Goal: Transaction & Acquisition: Purchase product/service

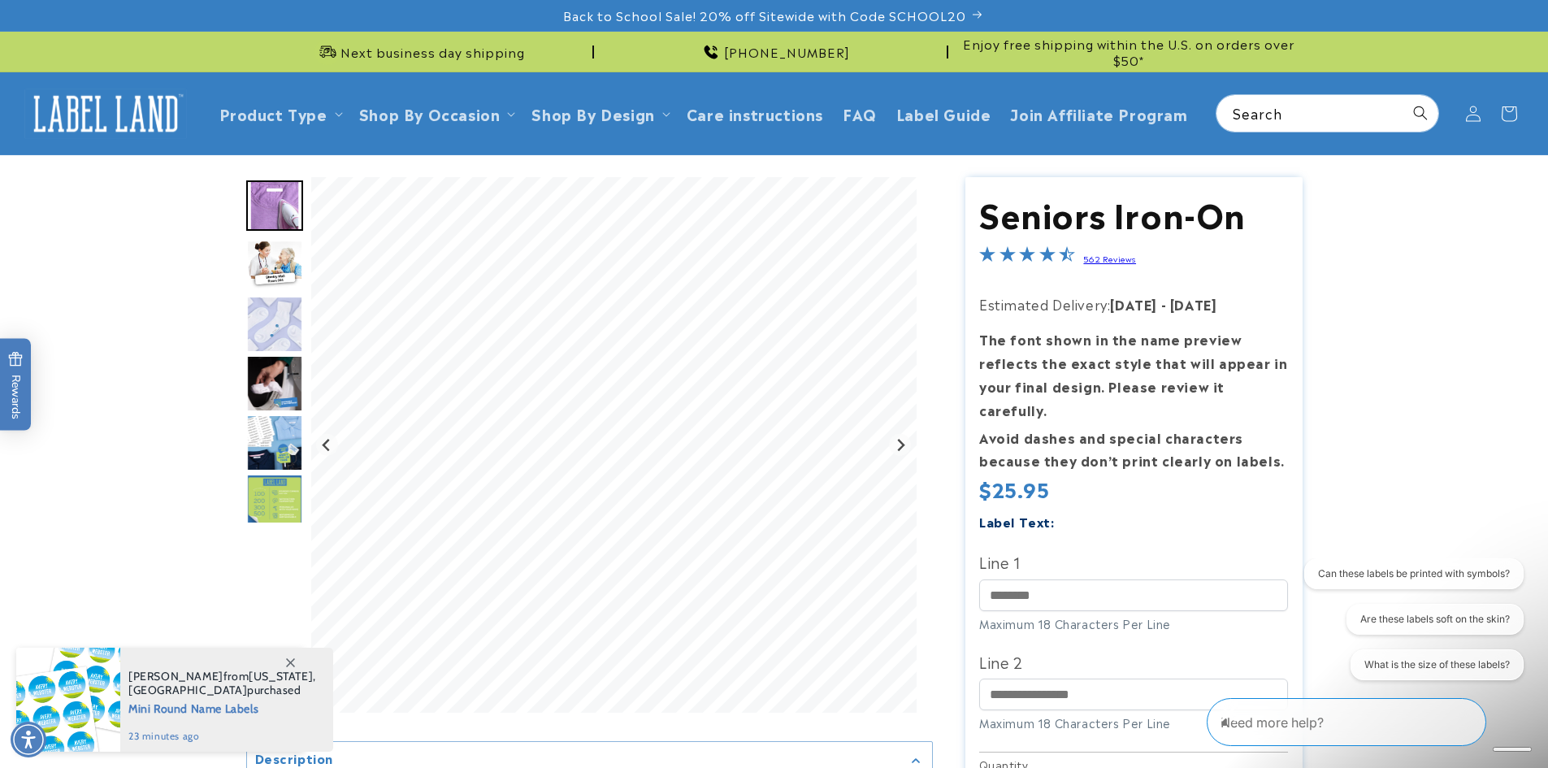
click at [266, 496] on img "Go to slide 6" at bounding box center [274, 502] width 57 height 57
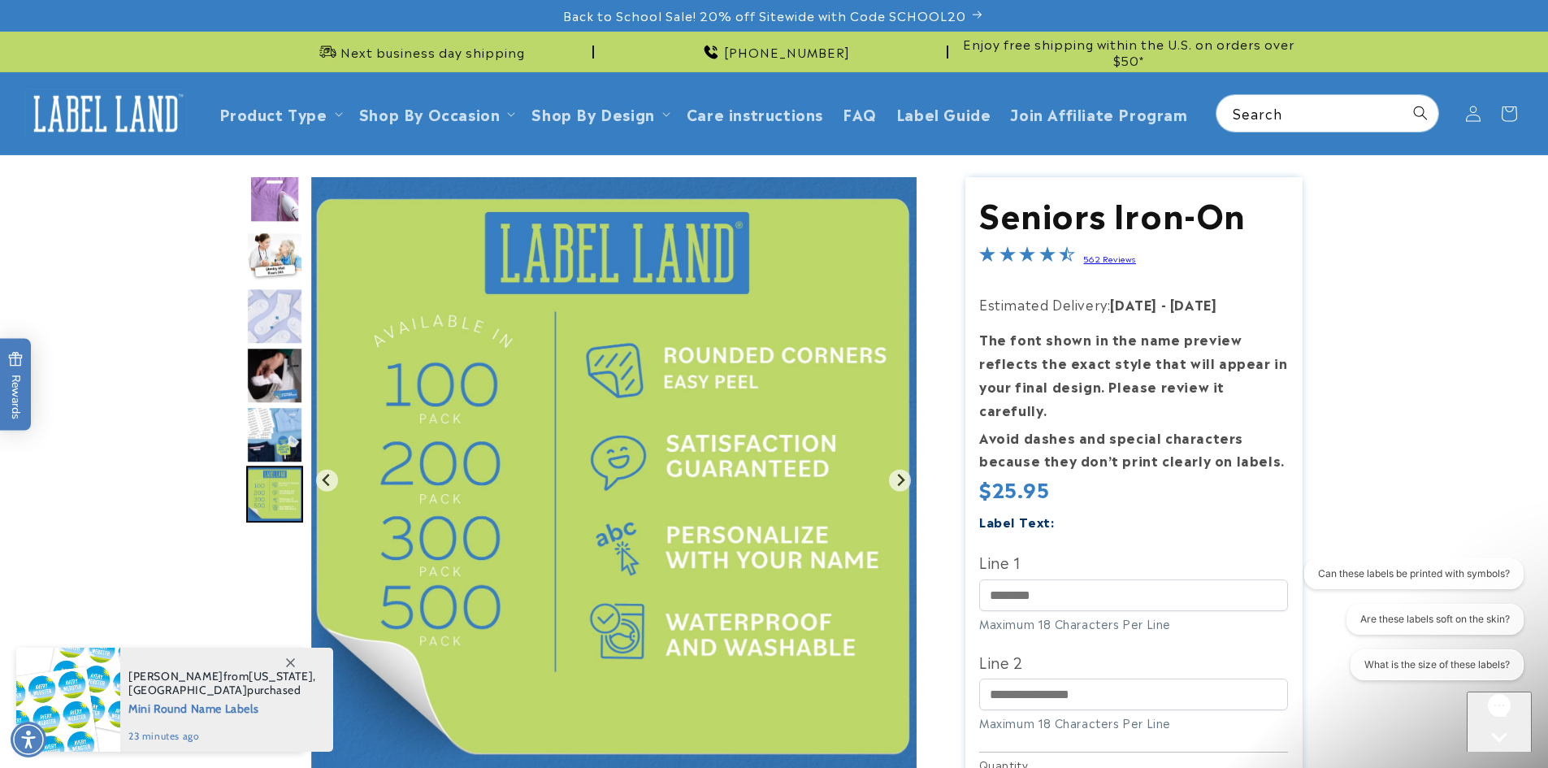
click at [267, 436] on img "Go to slide 5" at bounding box center [274, 434] width 57 height 57
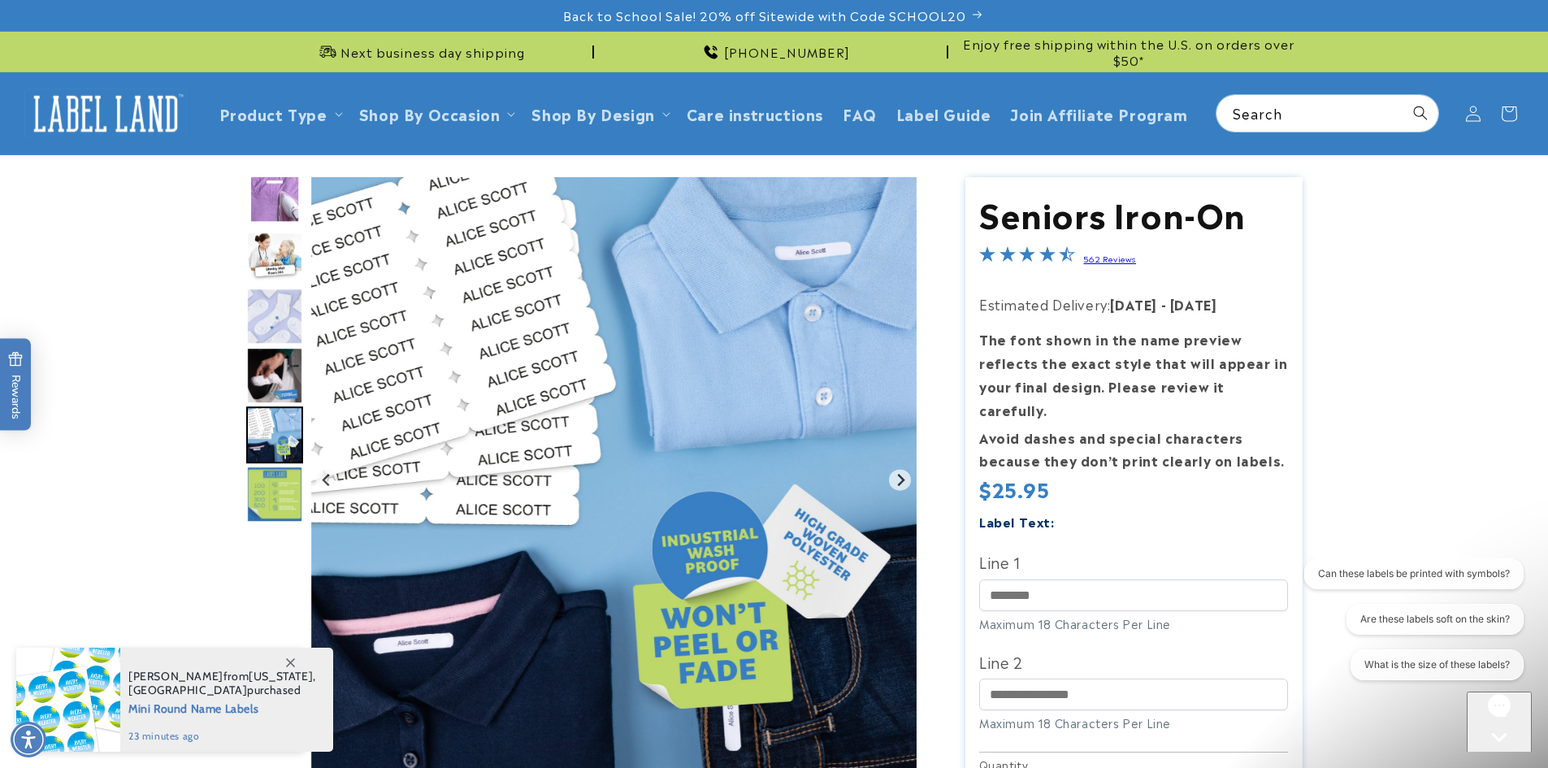
click at [271, 387] on img "Go to slide 4" at bounding box center [274, 375] width 57 height 57
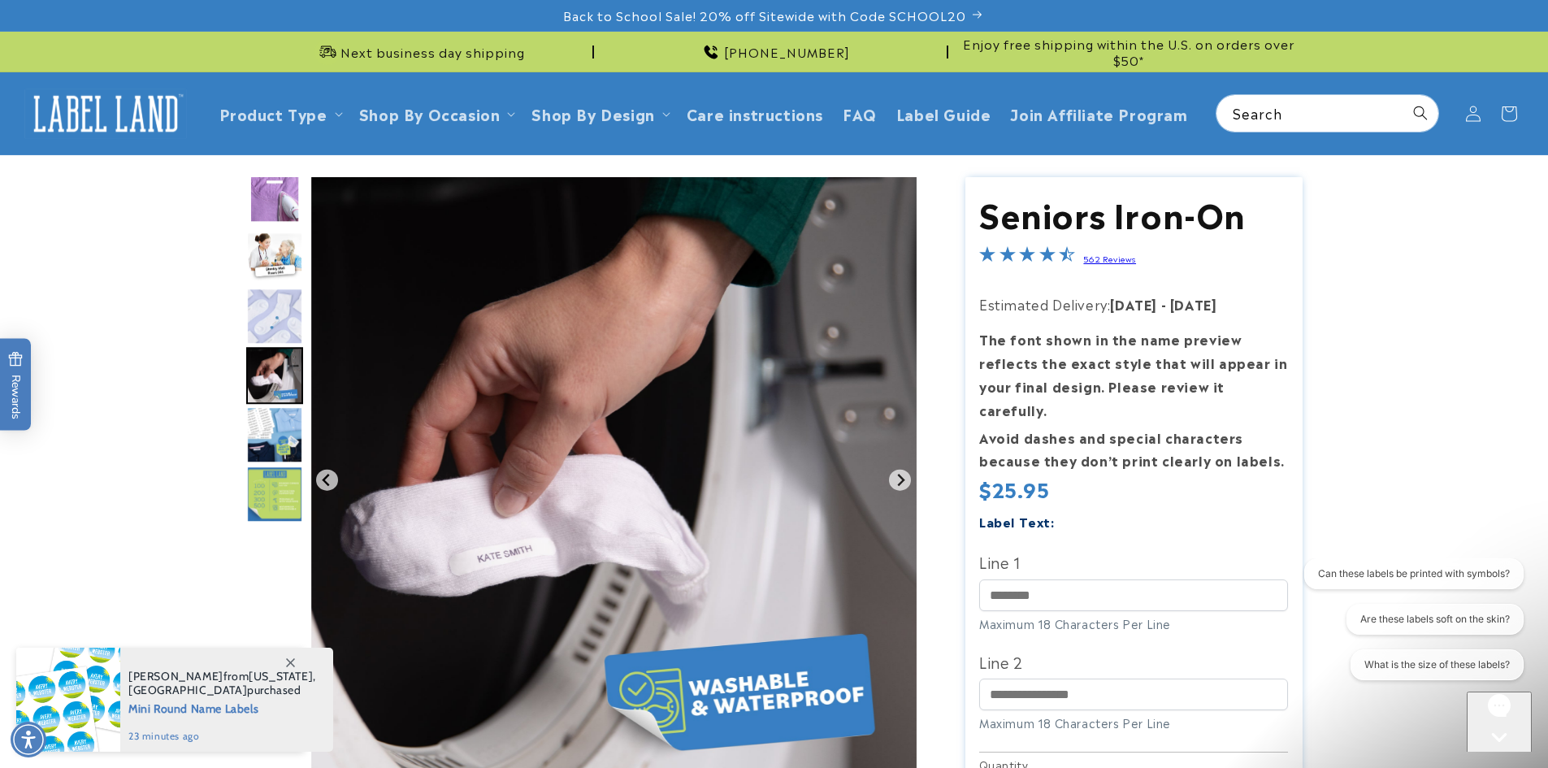
click at [280, 468] on img "Go to slide 6" at bounding box center [274, 494] width 57 height 57
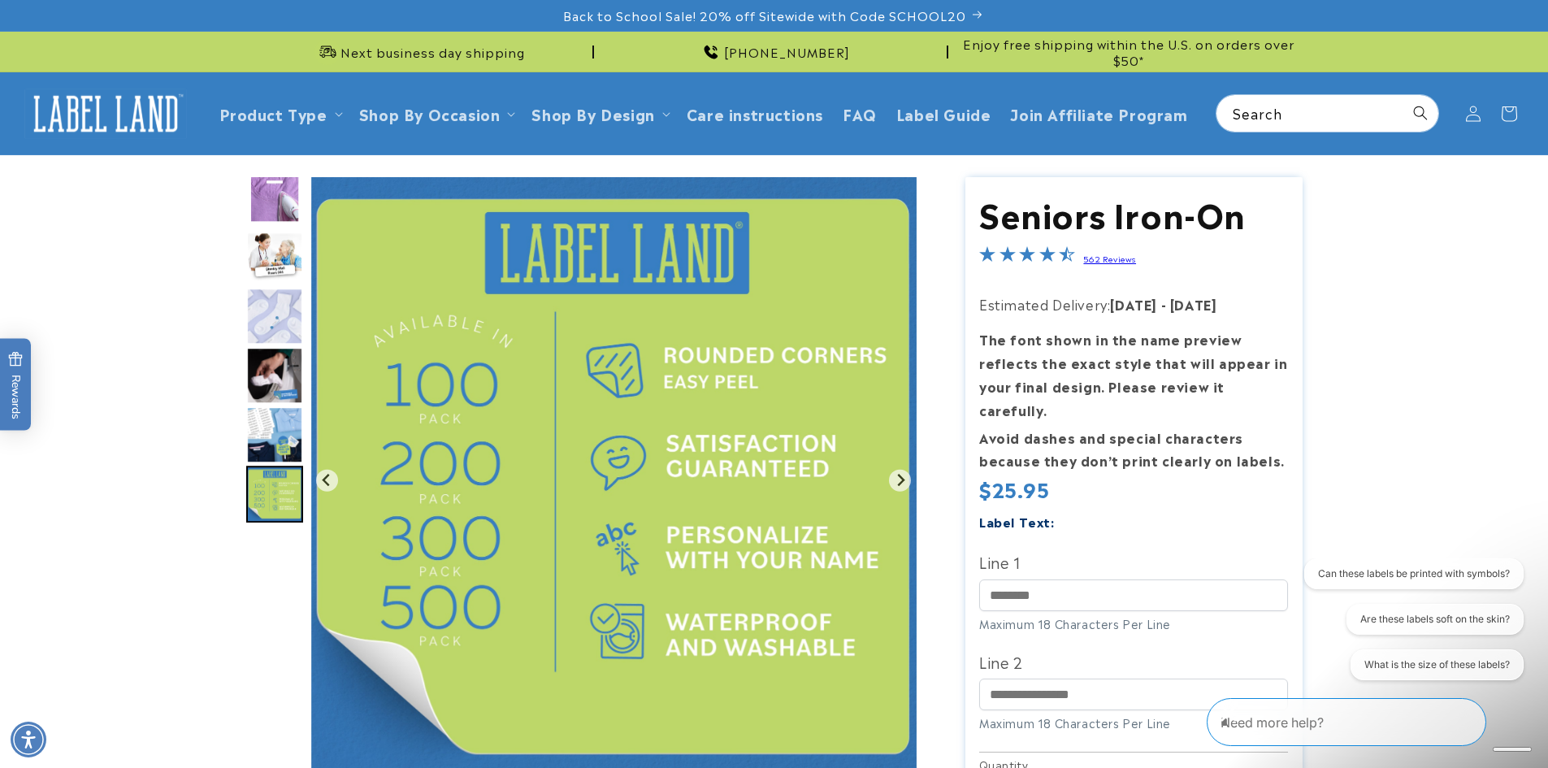
click at [273, 440] on img "Go to slide 5" at bounding box center [274, 434] width 57 height 57
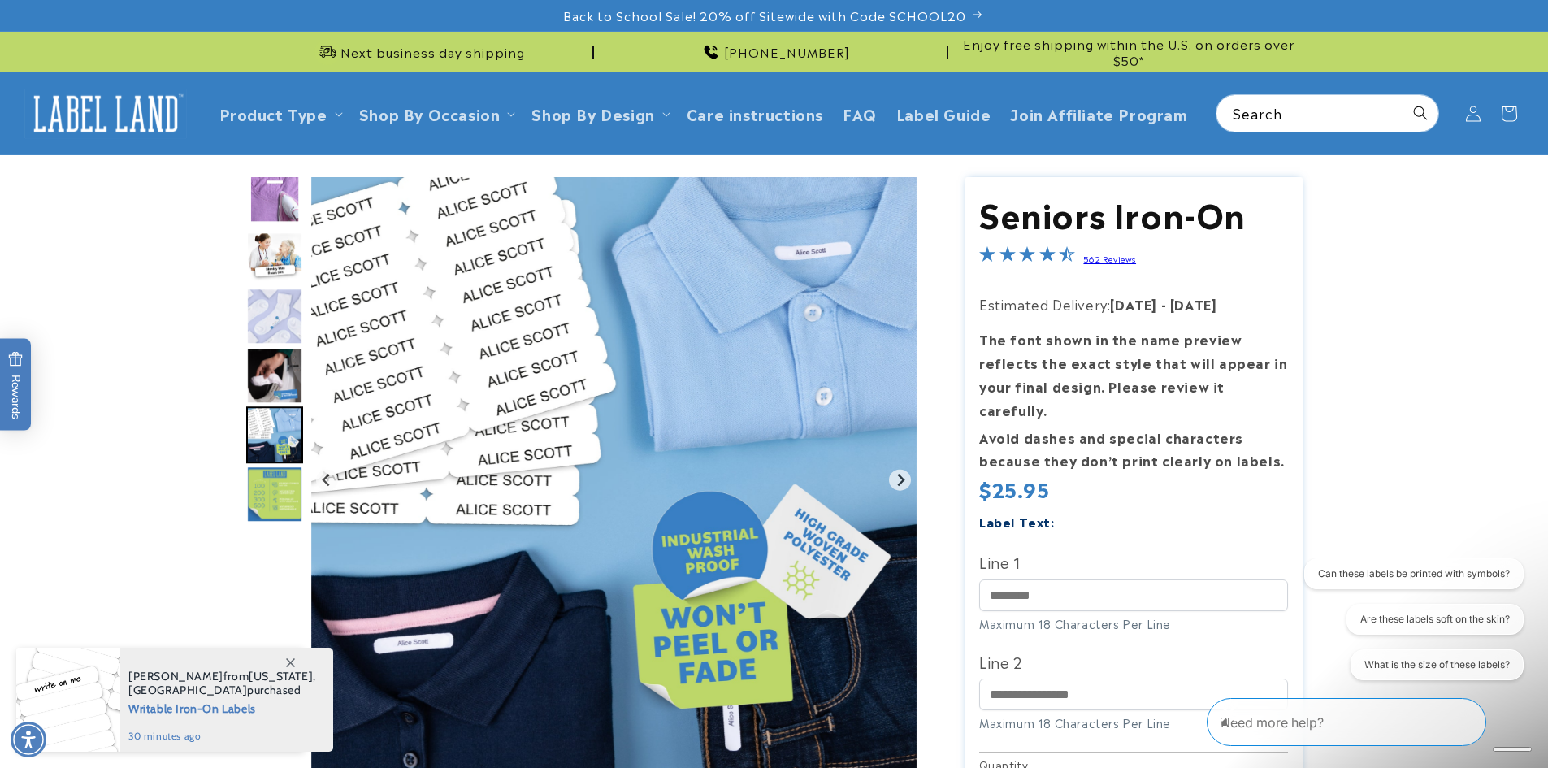
click at [278, 375] on img "Go to slide 4" at bounding box center [274, 375] width 57 height 57
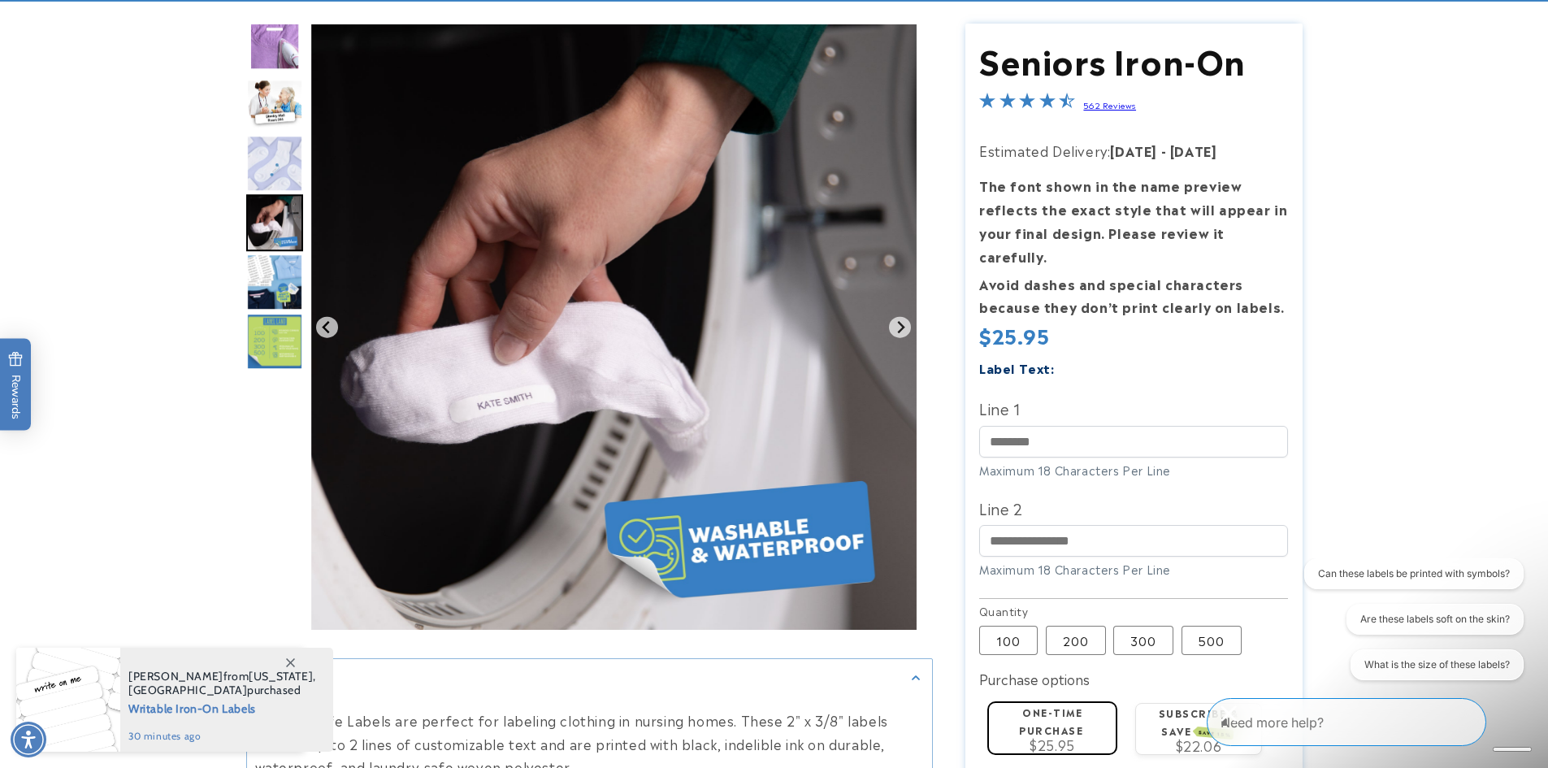
scroll to position [325, 0]
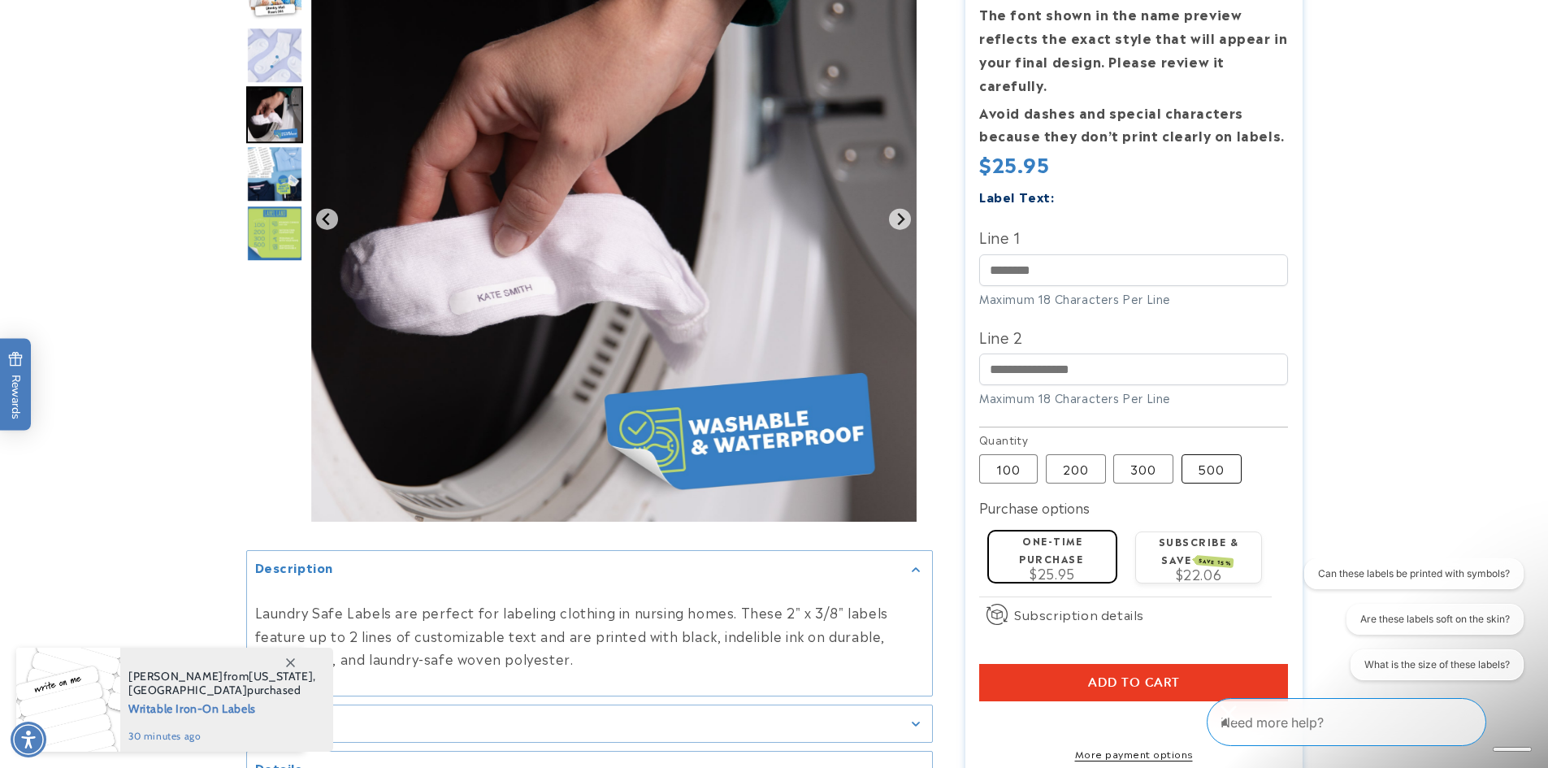
click at [1215, 454] on label "500 Variant sold out or unavailable" at bounding box center [1211, 468] width 60 height 29
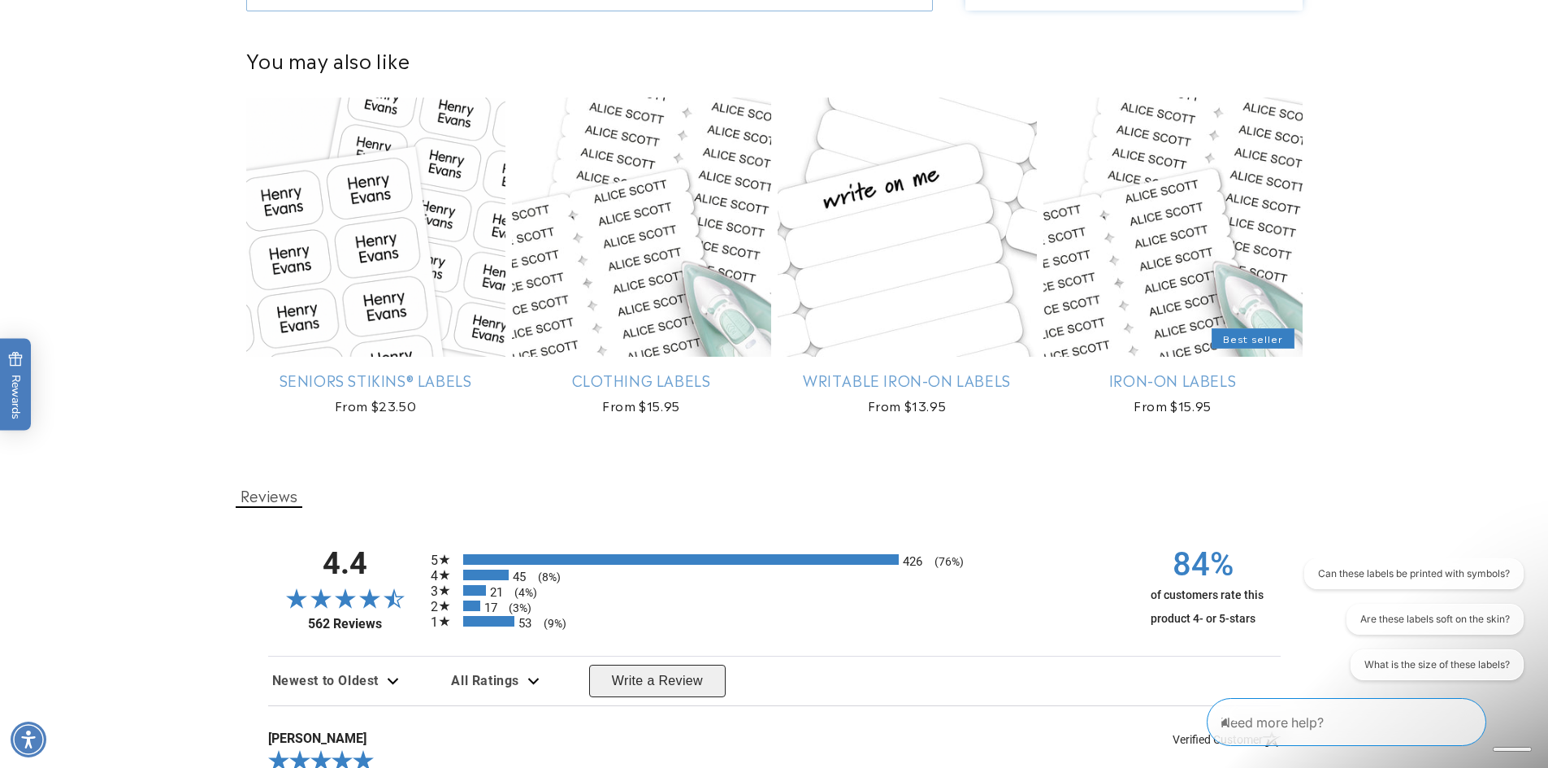
scroll to position [1381, 0]
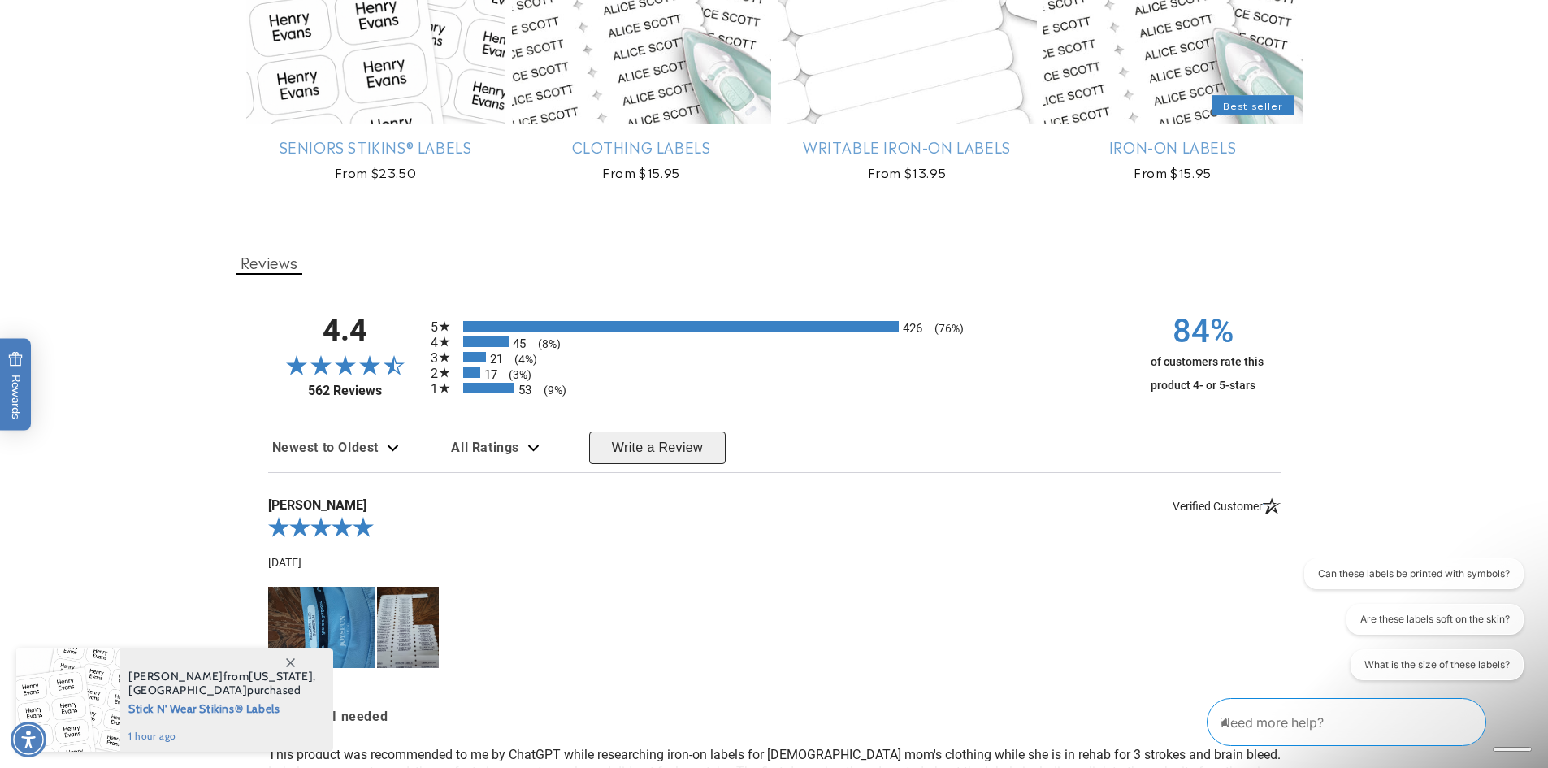
click at [409, 626] on img at bounding box center [407, 627] width 61 height 81
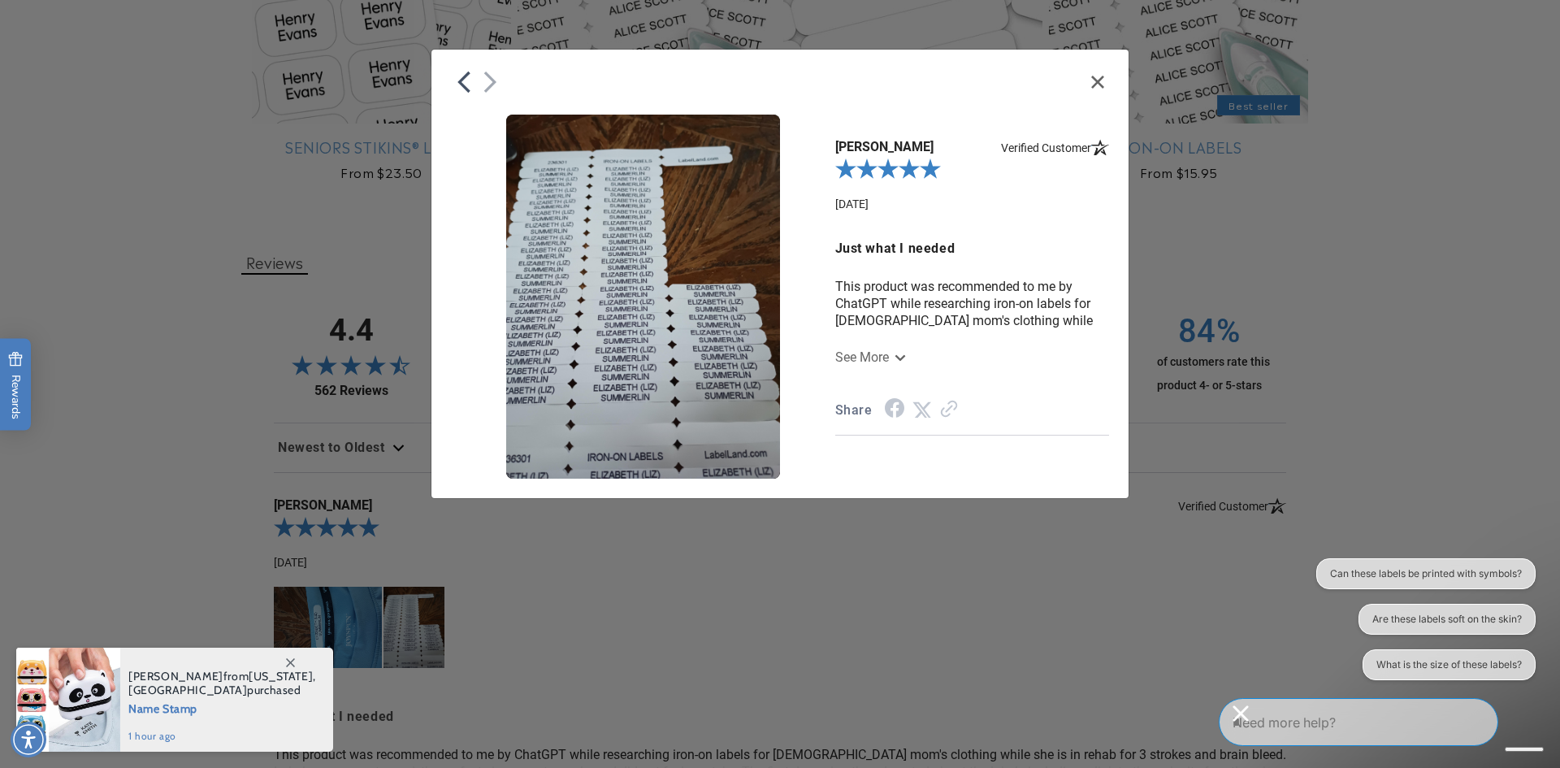
click at [1104, 81] on button "Close" at bounding box center [1097, 82] width 23 height 15
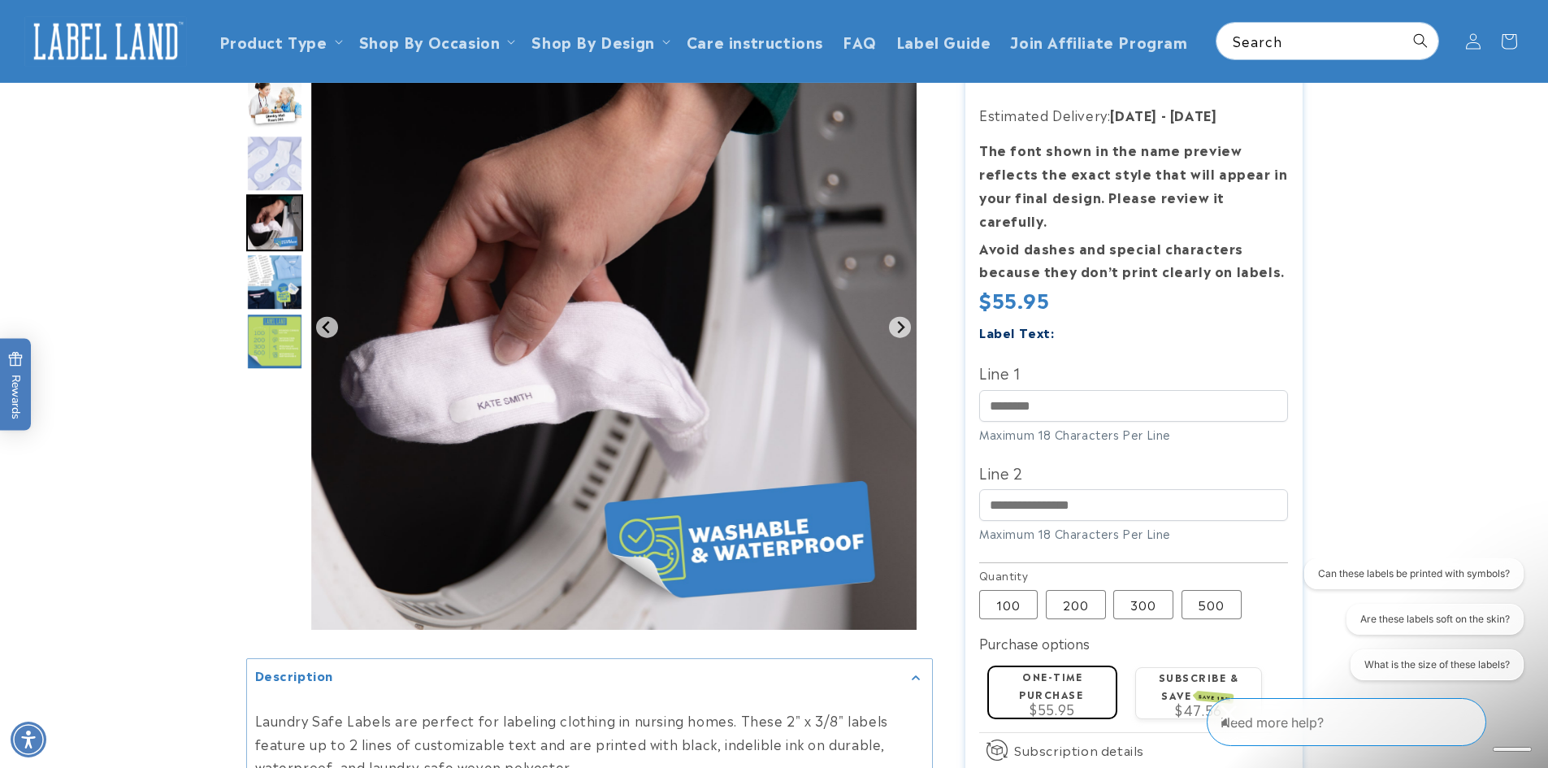
scroll to position [81, 0]
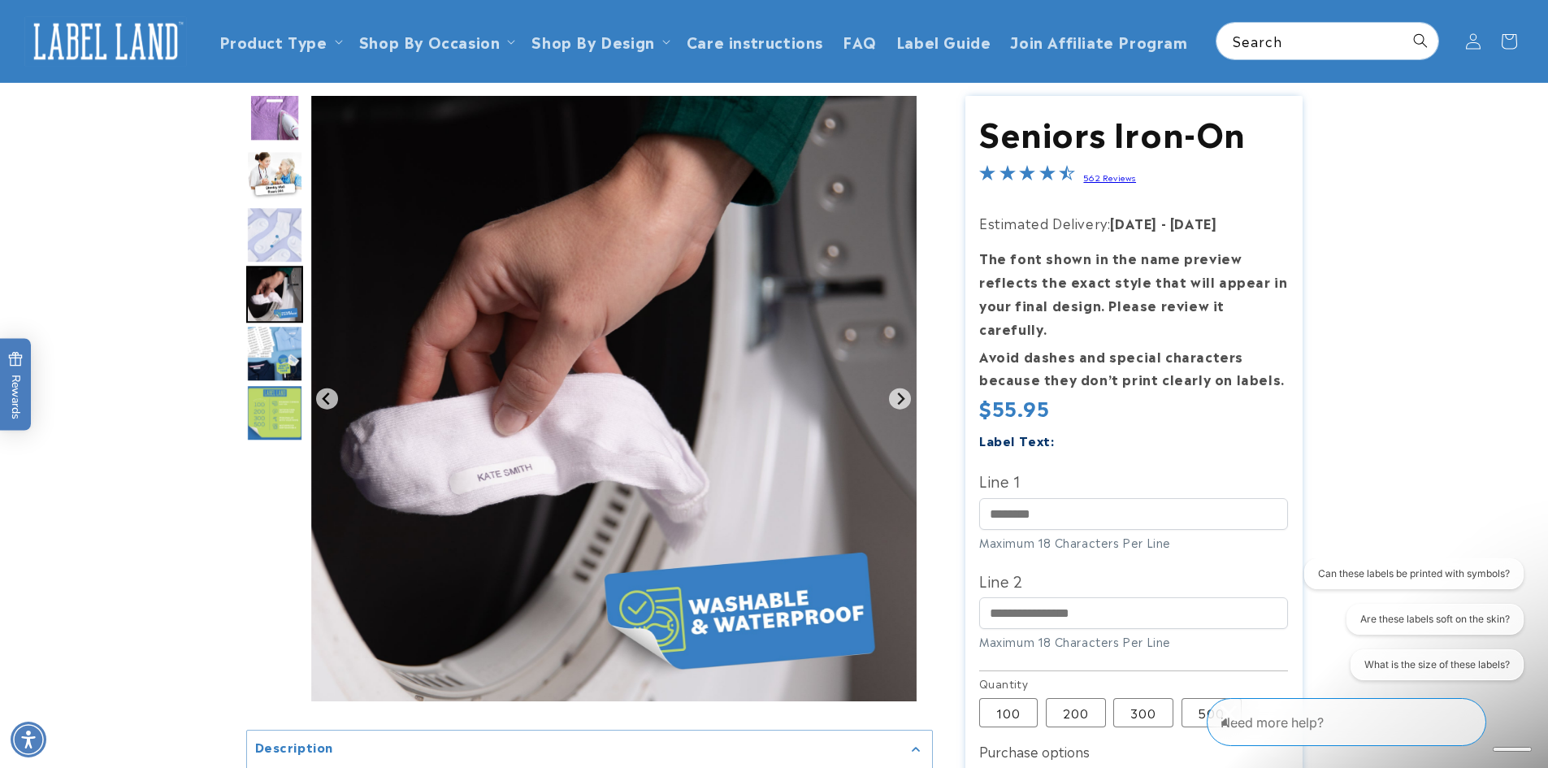
click at [280, 335] on img "Go to slide 5" at bounding box center [274, 353] width 57 height 57
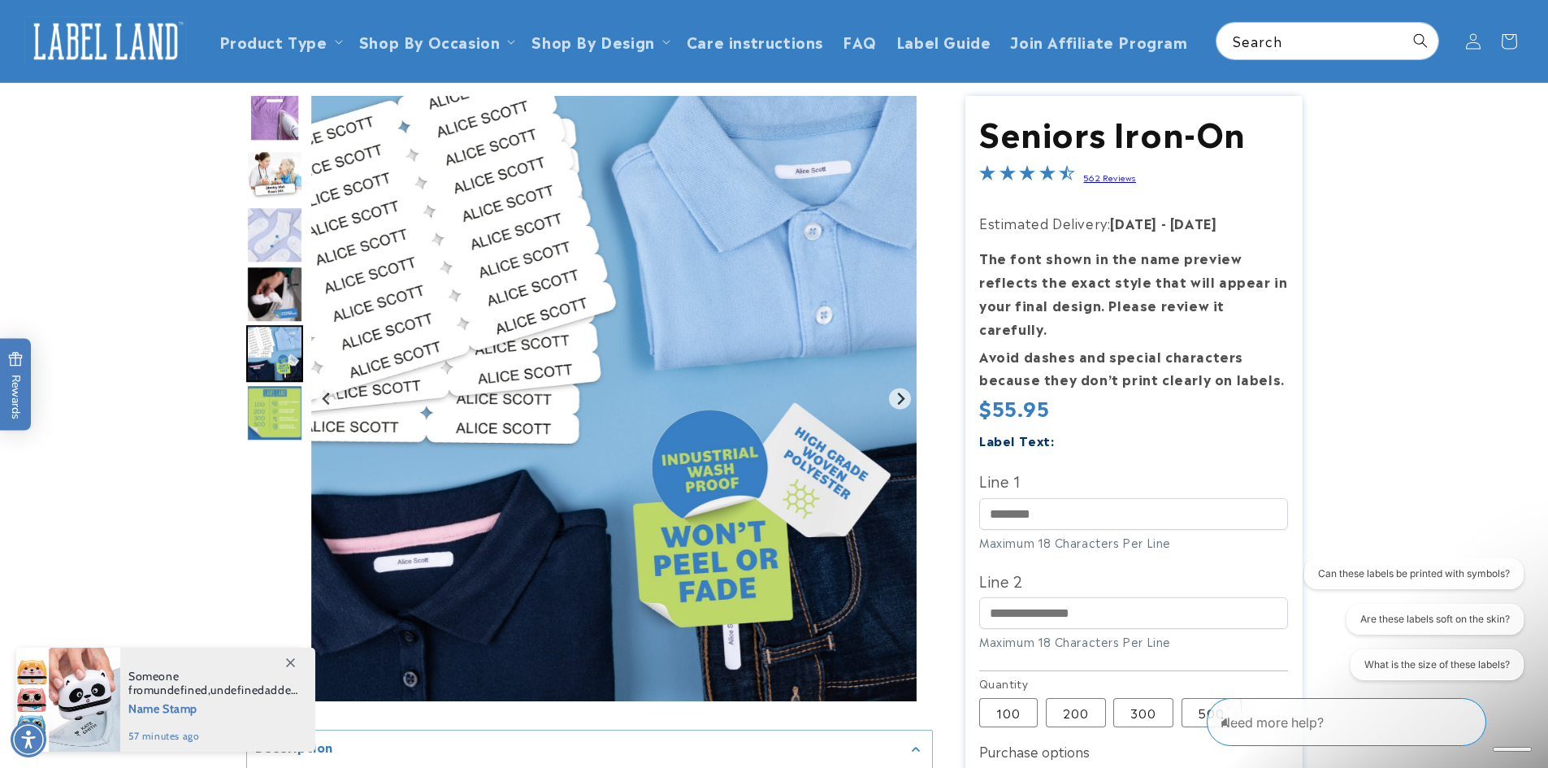
click at [282, 278] on img "Go to slide 4" at bounding box center [274, 294] width 57 height 57
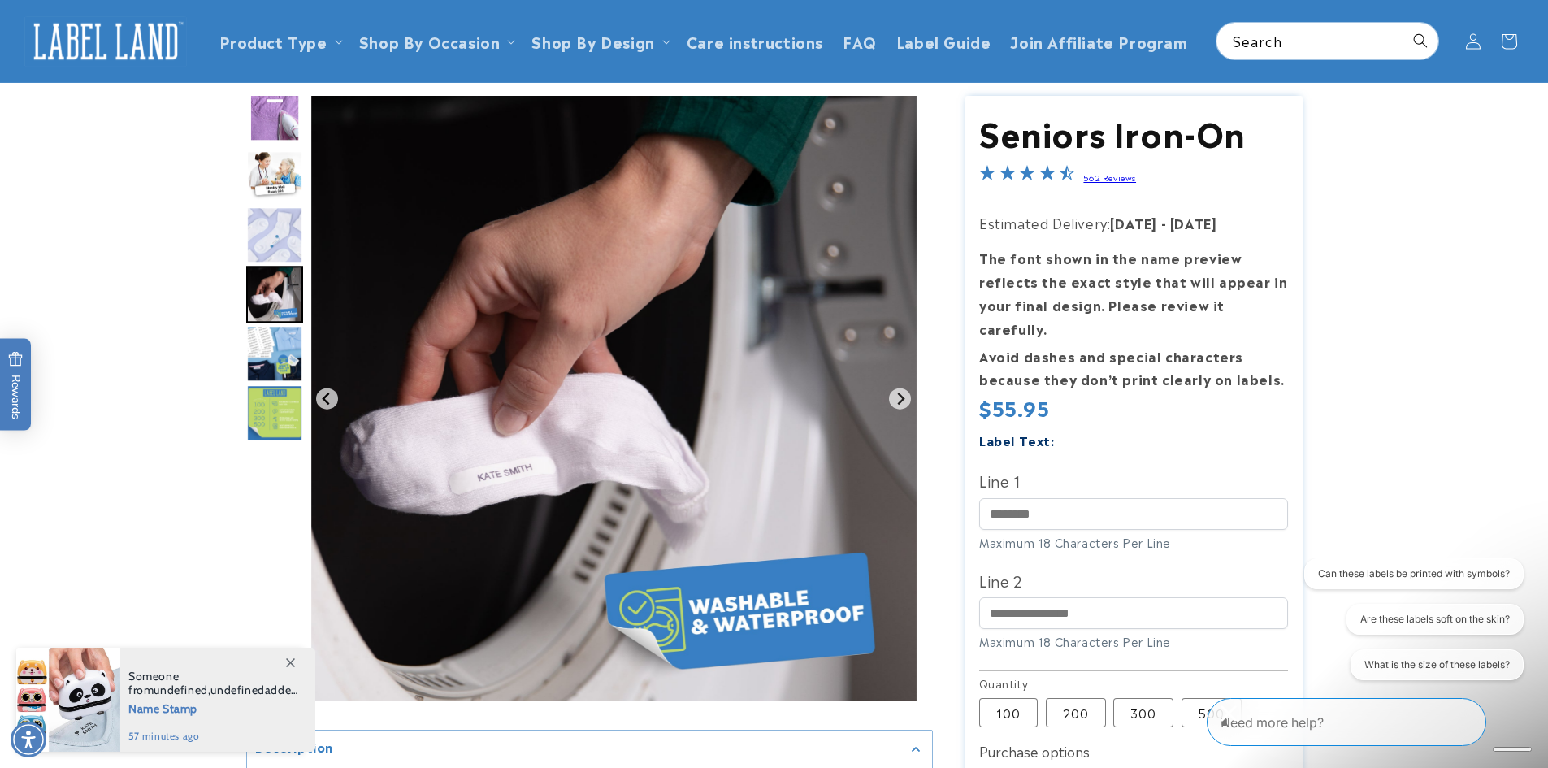
click at [279, 240] on img "Go to slide 3" at bounding box center [274, 234] width 57 height 57
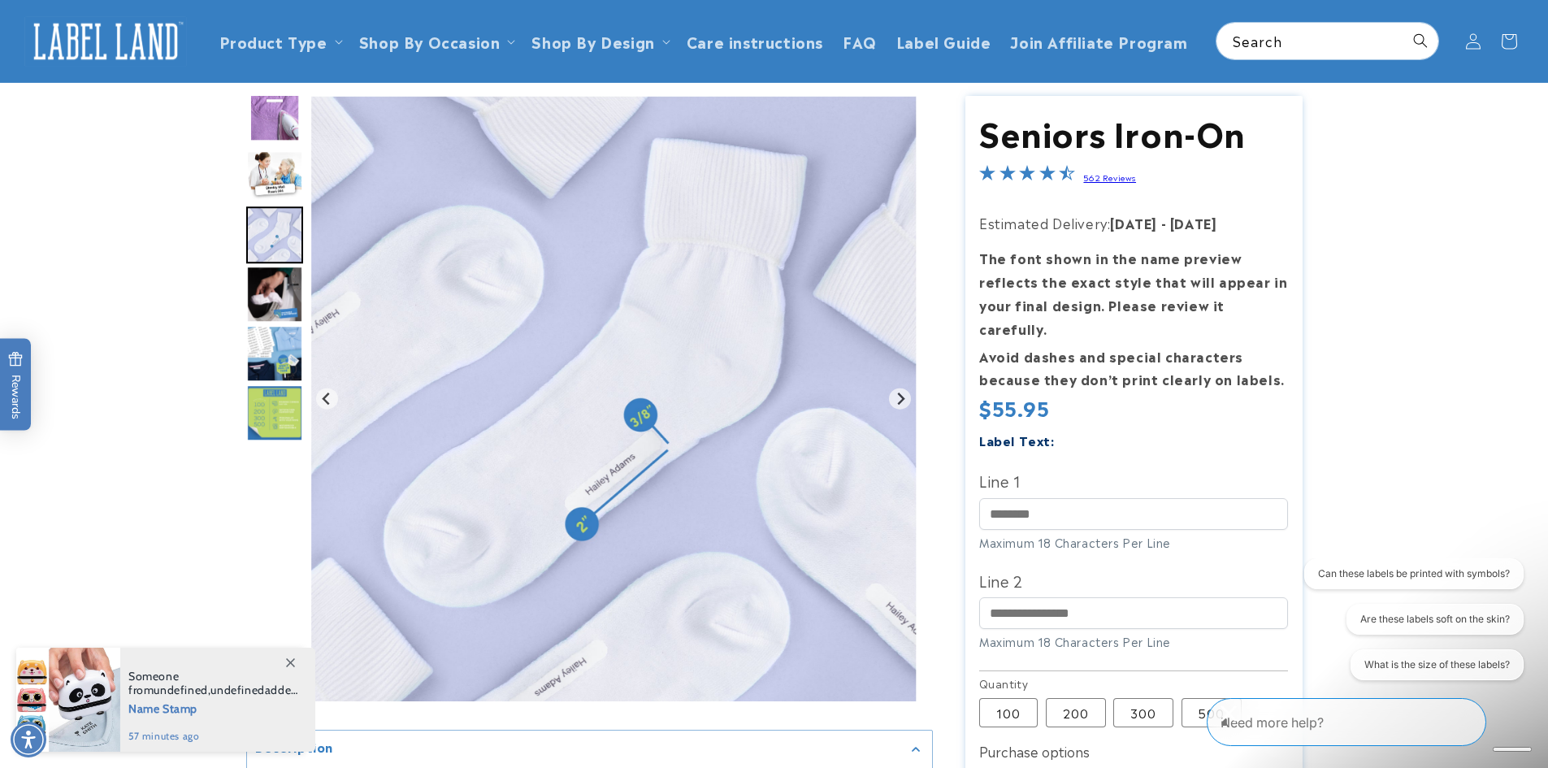
click at [271, 135] on img "Go to slide 1" at bounding box center [274, 116] width 57 height 50
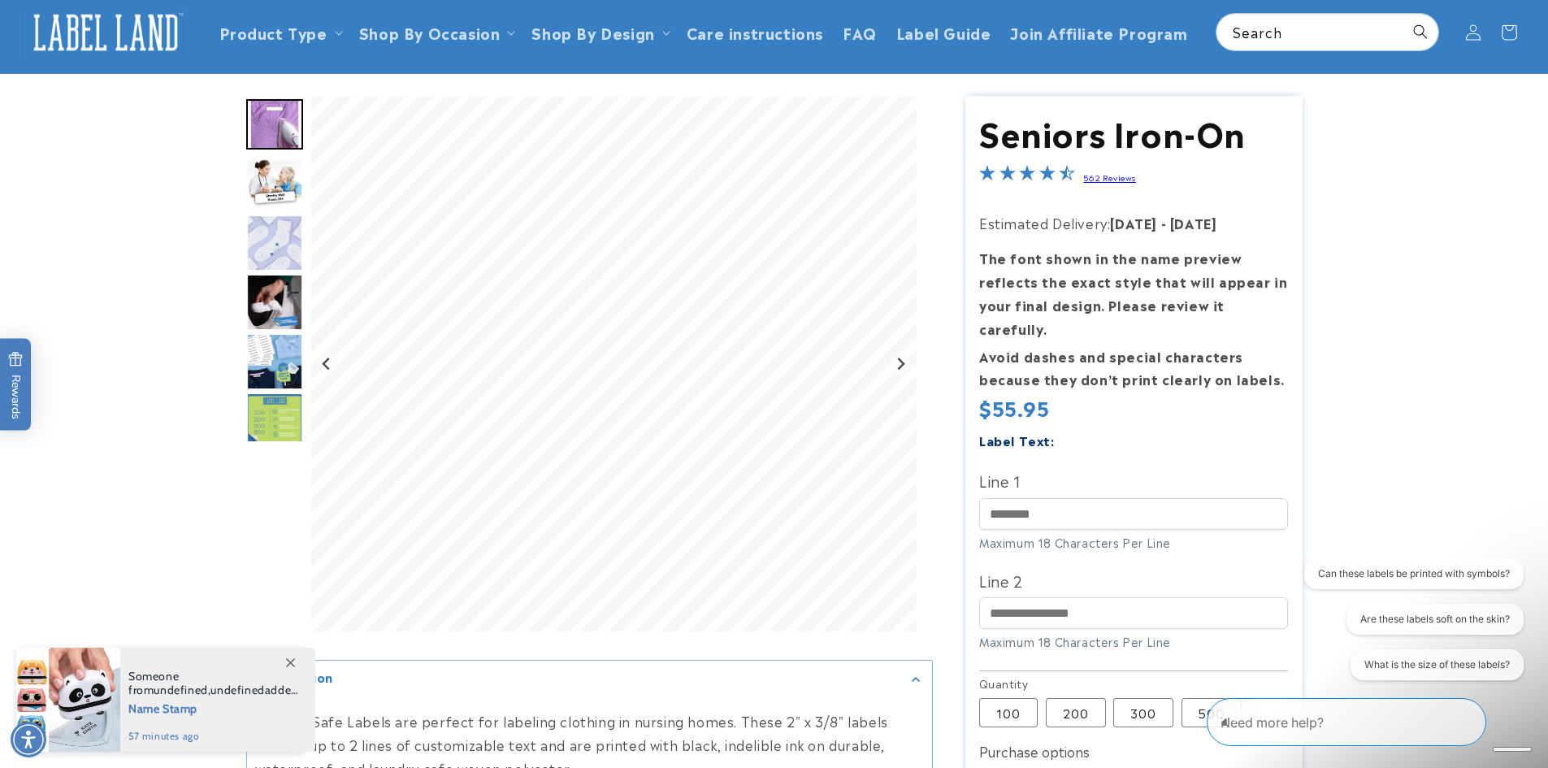
scroll to position [0, 0]
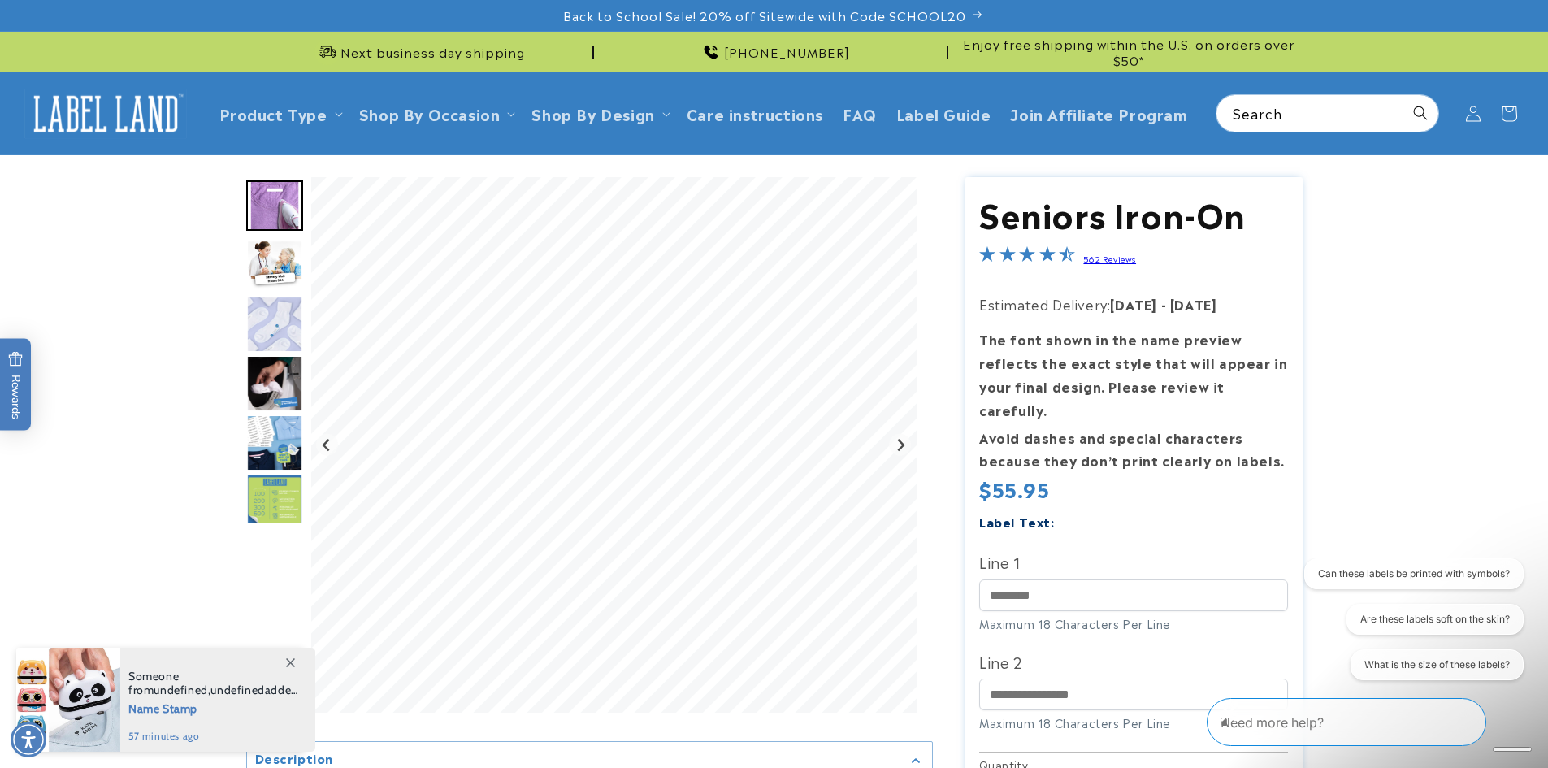
click at [270, 271] on img "Go to slide 2" at bounding box center [274, 265] width 57 height 50
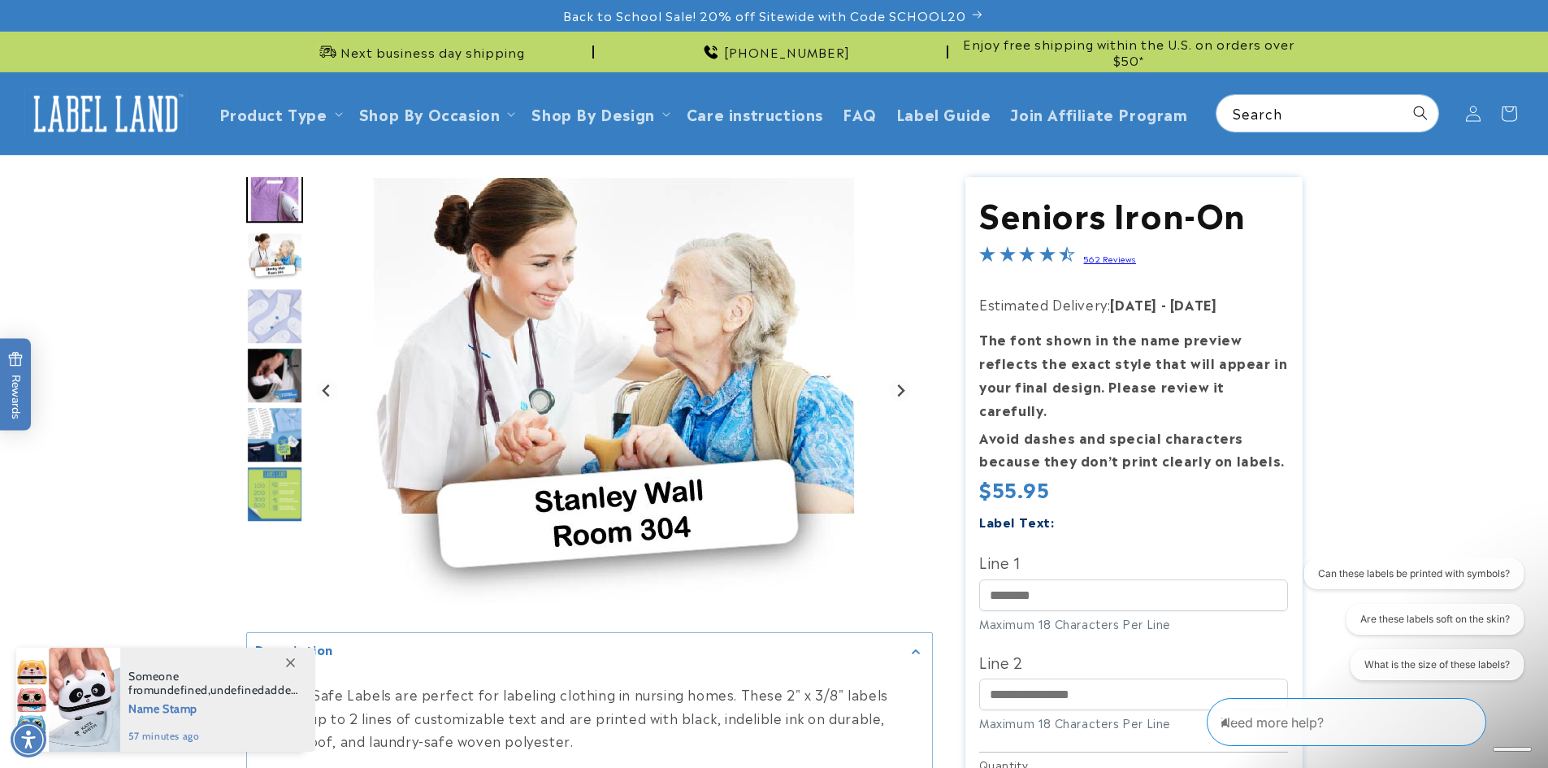
click at [269, 309] on img "Go to slide 3" at bounding box center [274, 316] width 57 height 57
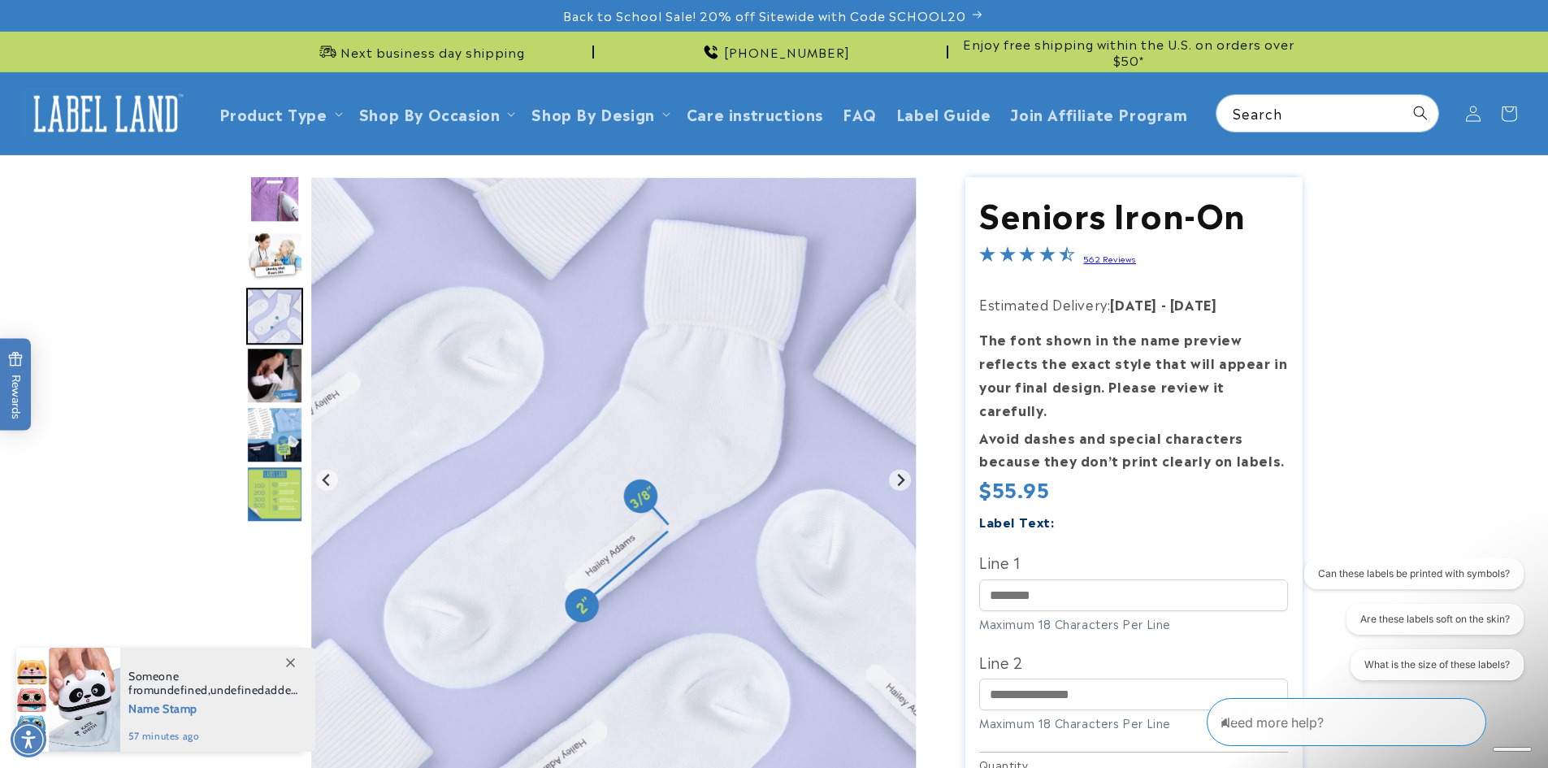
click at [268, 365] on img "Go to slide 4" at bounding box center [274, 375] width 57 height 57
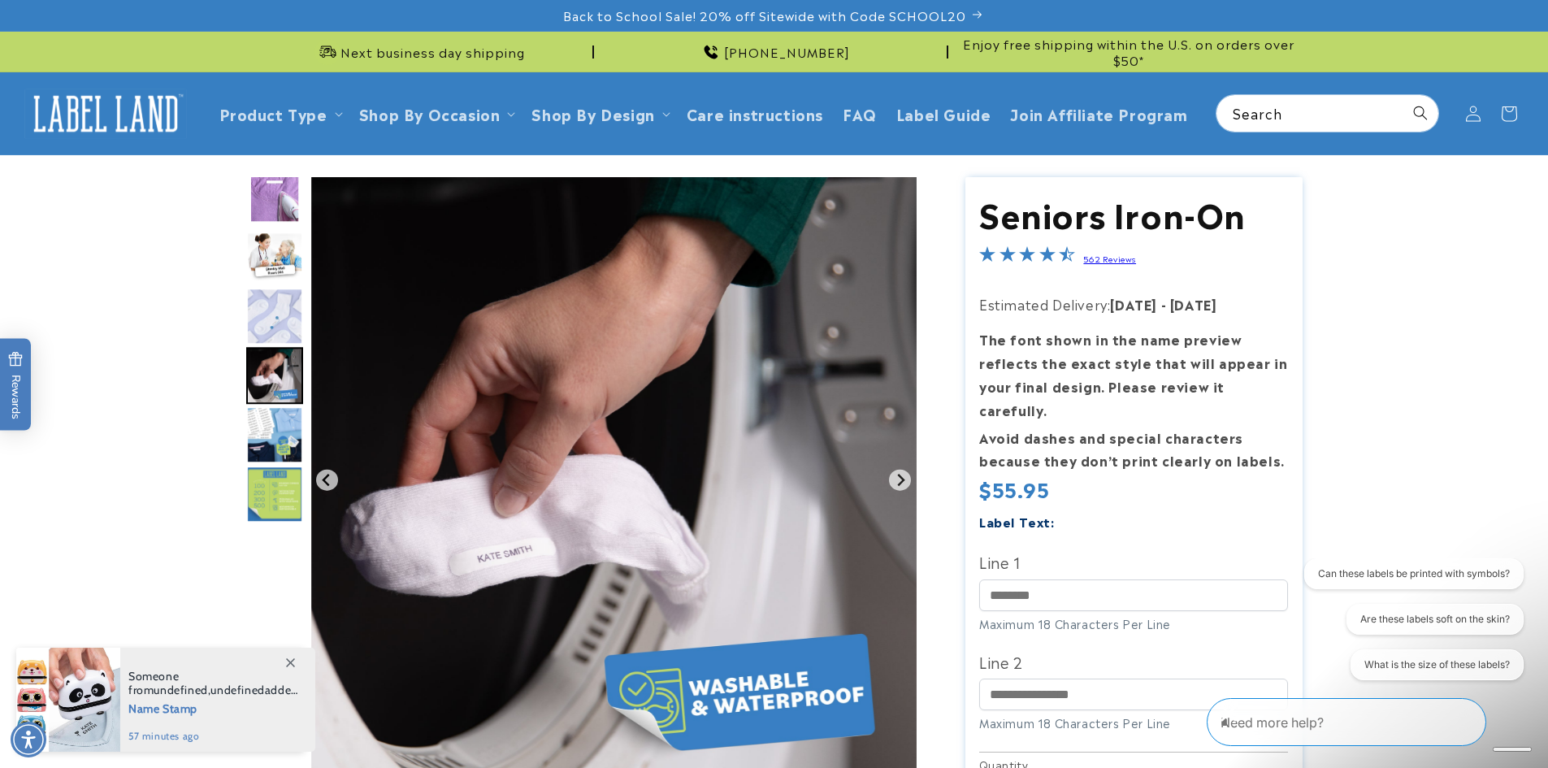
click at [275, 451] on img "Go to slide 5" at bounding box center [274, 434] width 57 height 57
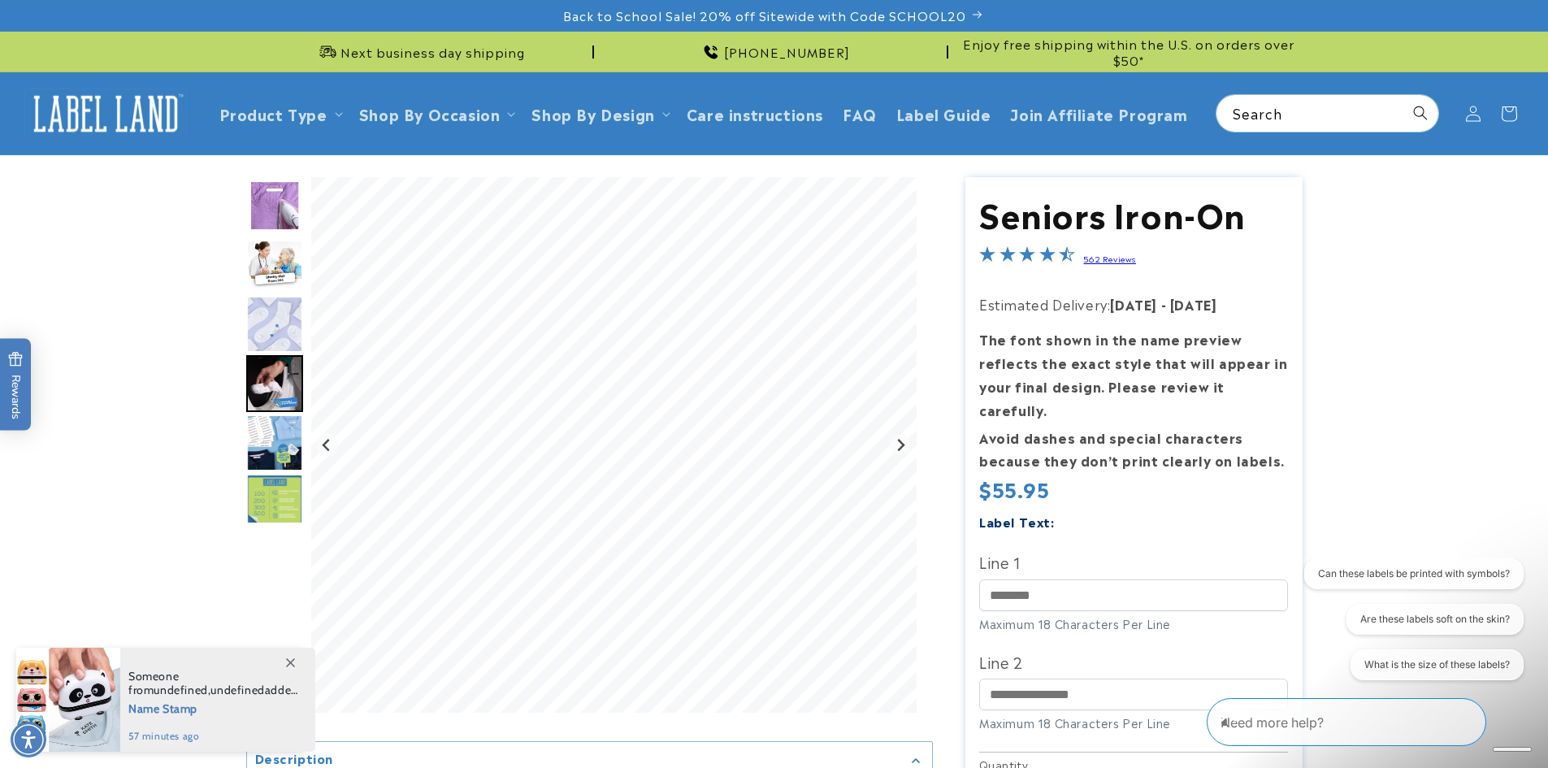
click at [283, 497] on img "Go to slide 6" at bounding box center [274, 502] width 57 height 57
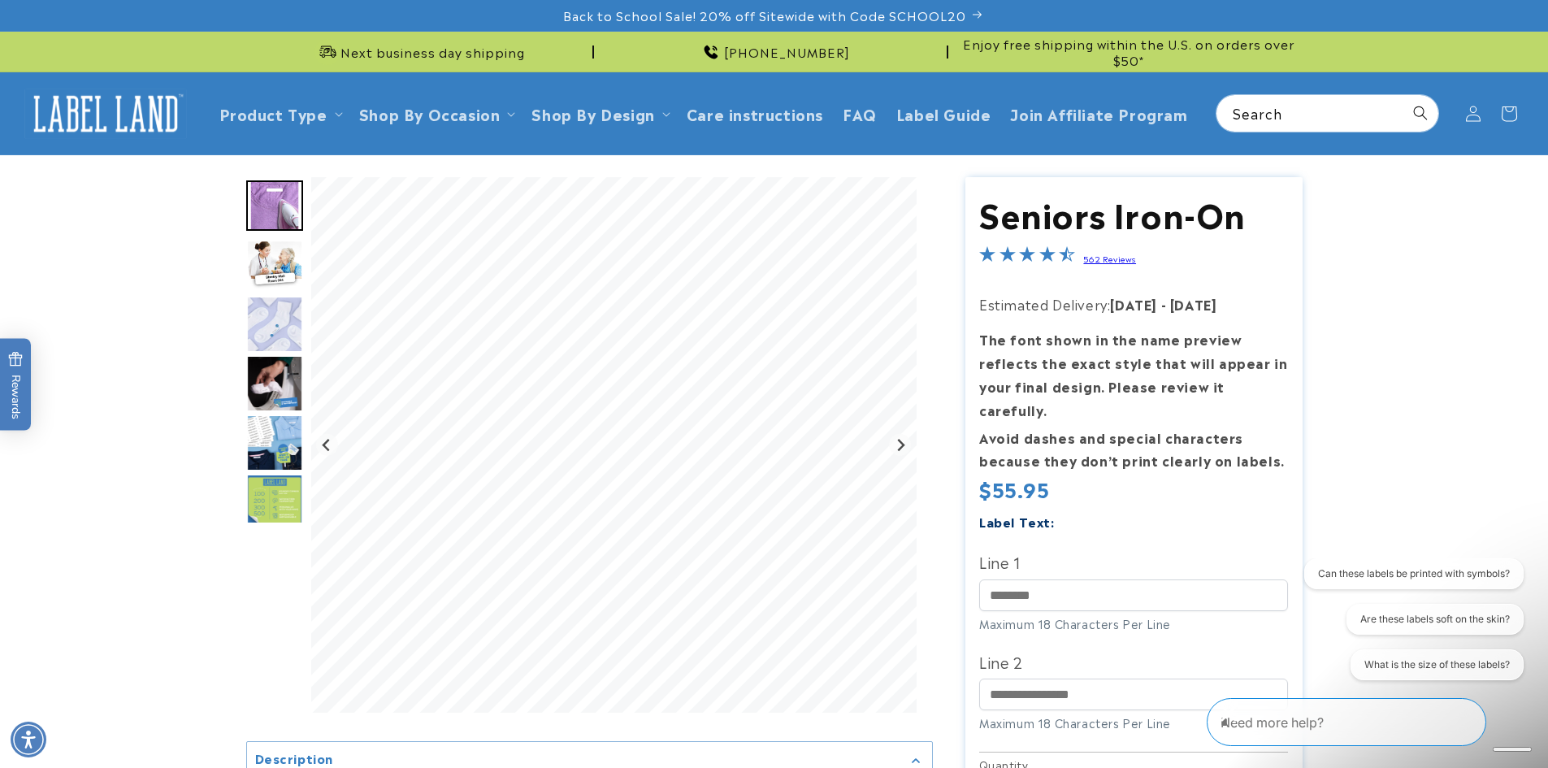
click at [285, 453] on img "Go to slide 5" at bounding box center [274, 442] width 57 height 57
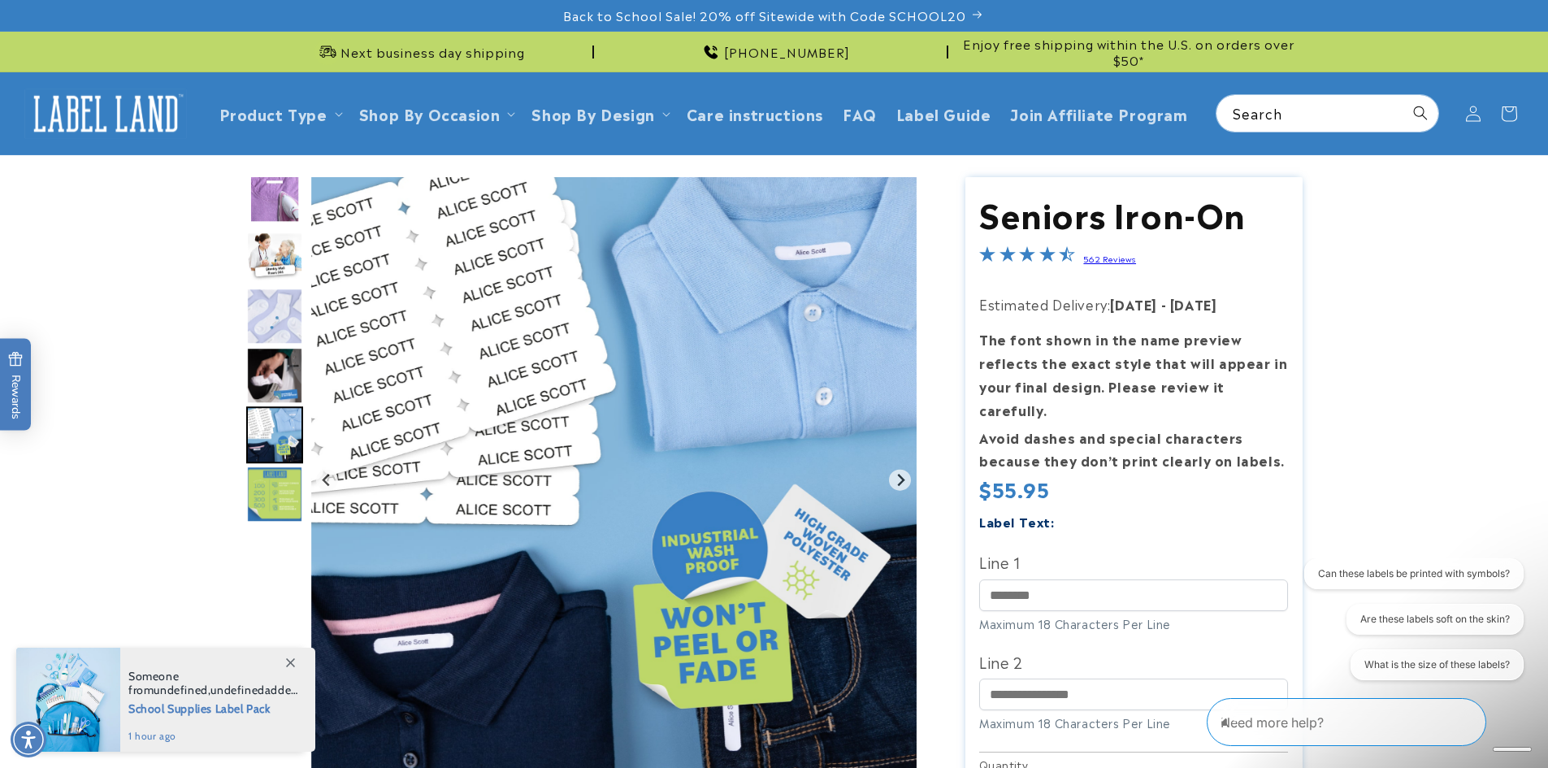
click at [286, 195] on img "Go to slide 1" at bounding box center [274, 197] width 57 height 50
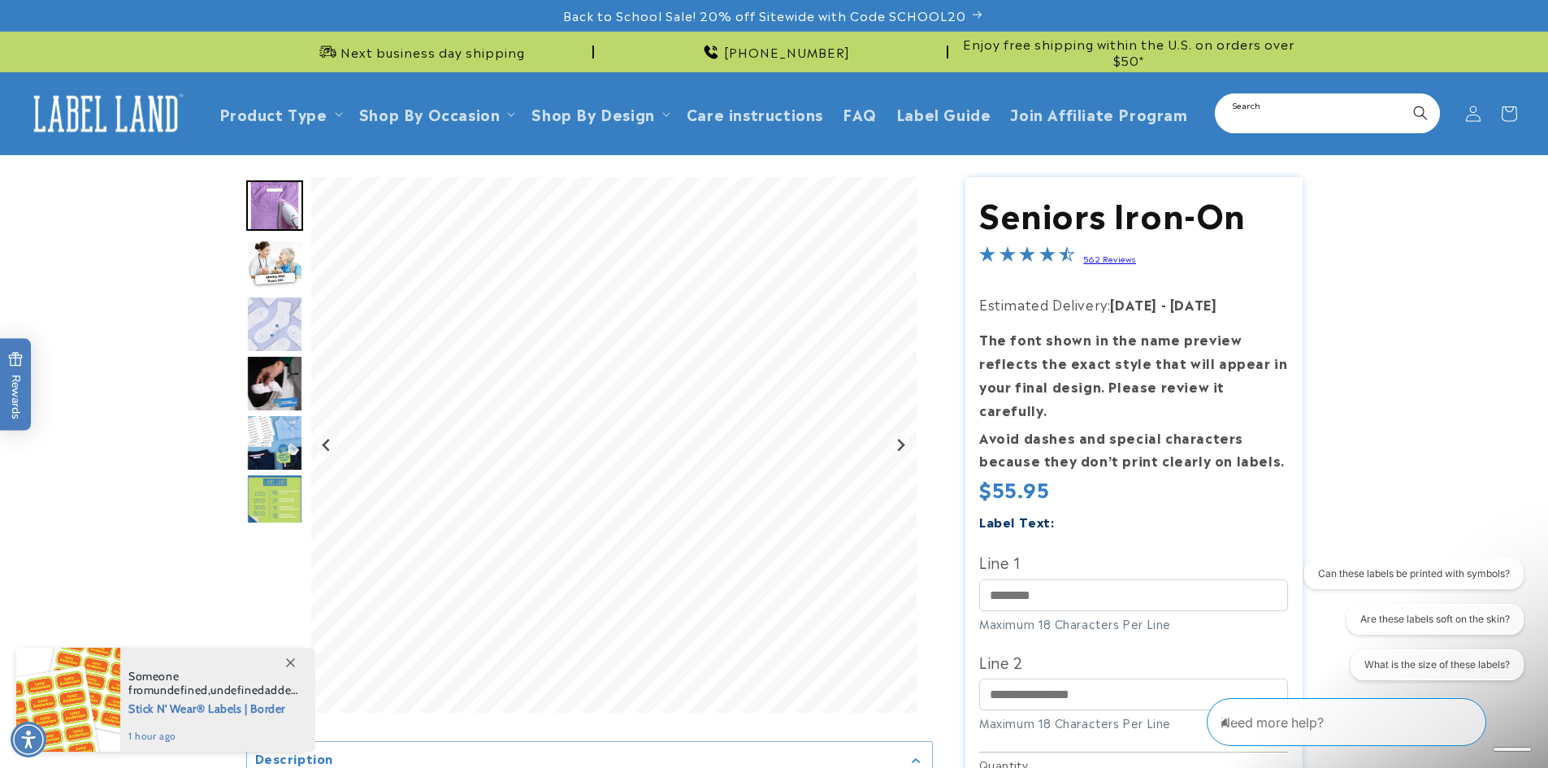
click at [1267, 106] on input "Search" at bounding box center [1327, 113] width 222 height 37
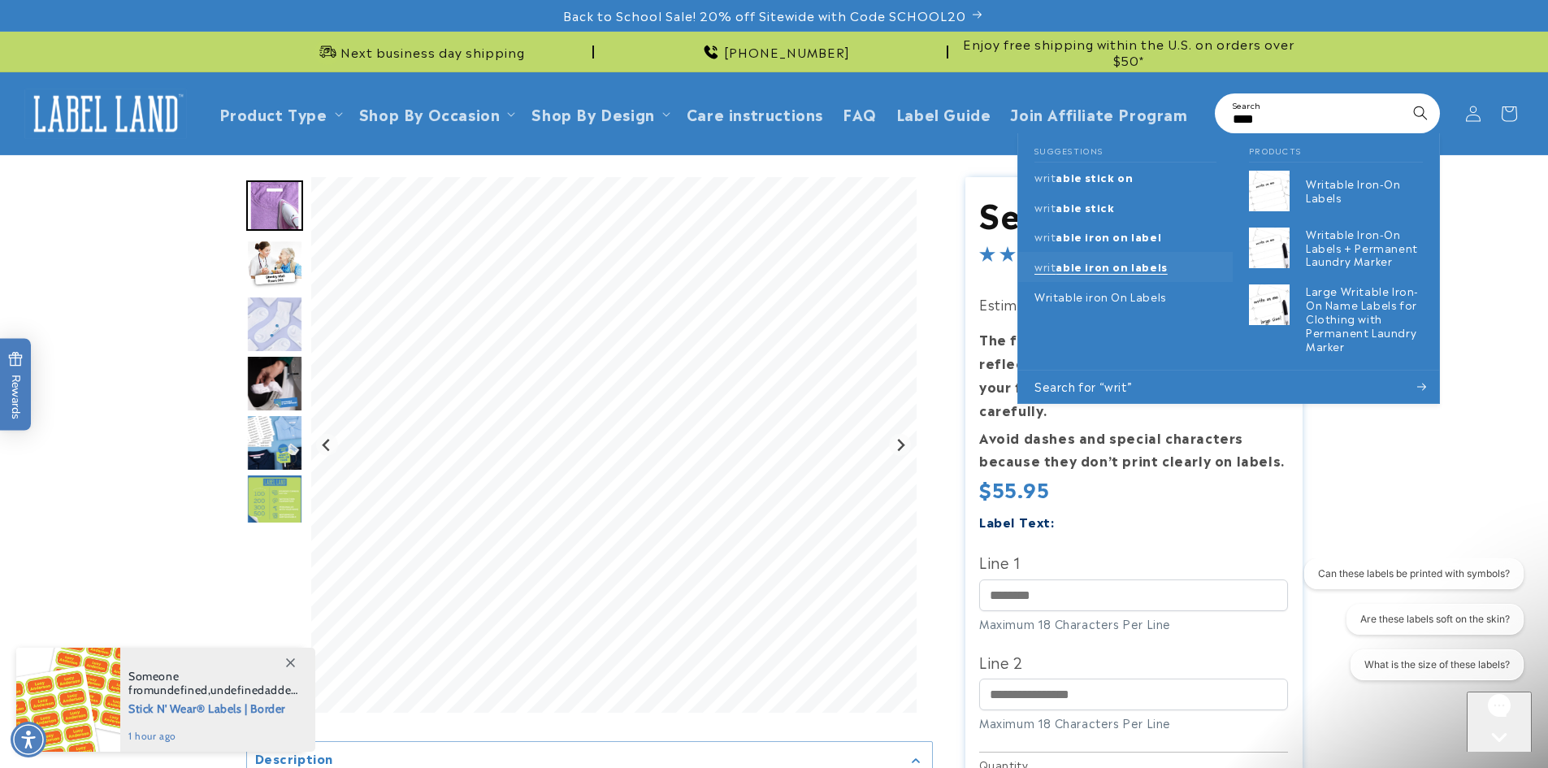
type input "****"
click at [1130, 270] on span "able iron on labels" at bounding box center [1110, 265] width 111 height 15
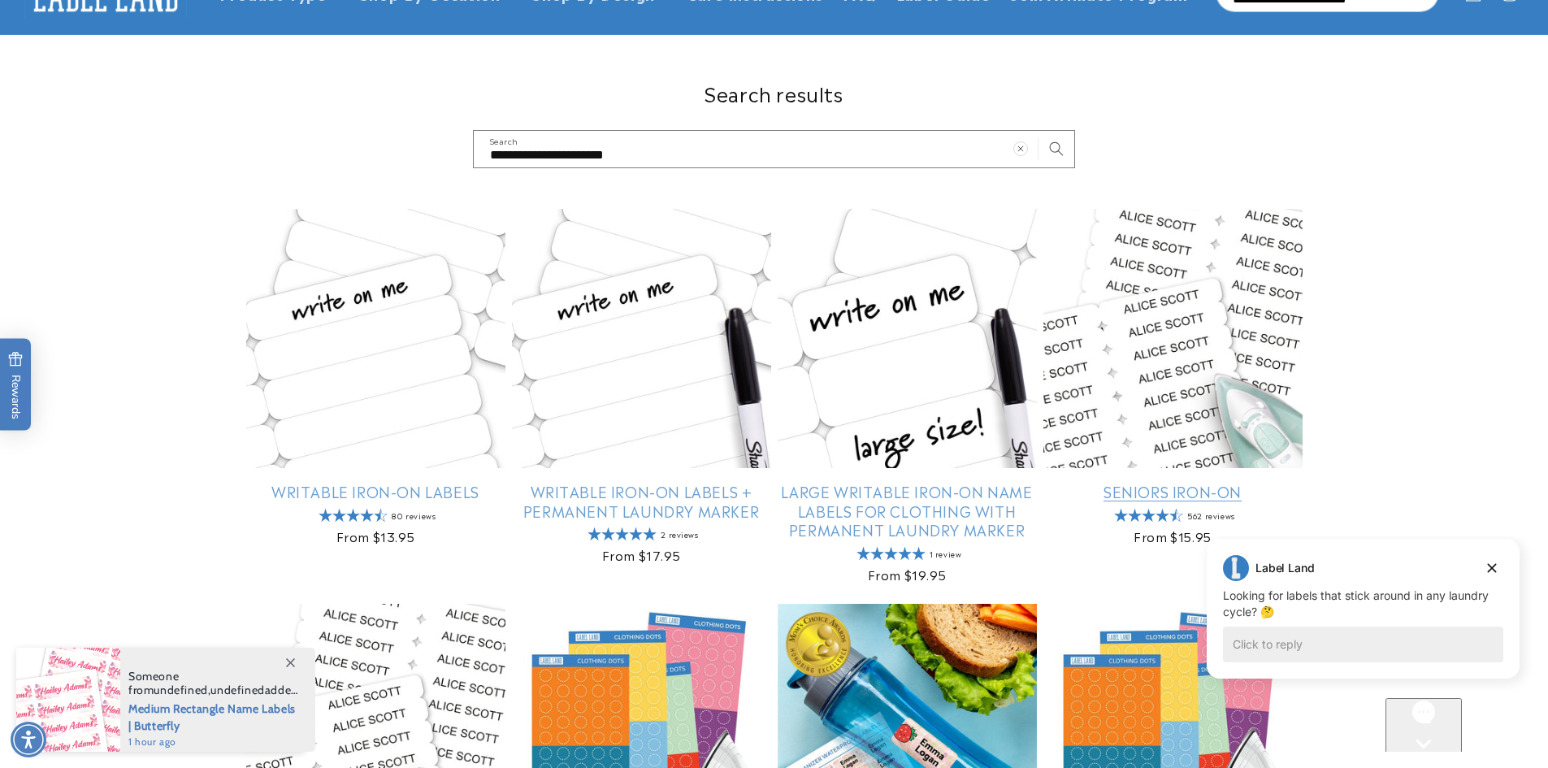
scroll to position [162, 0]
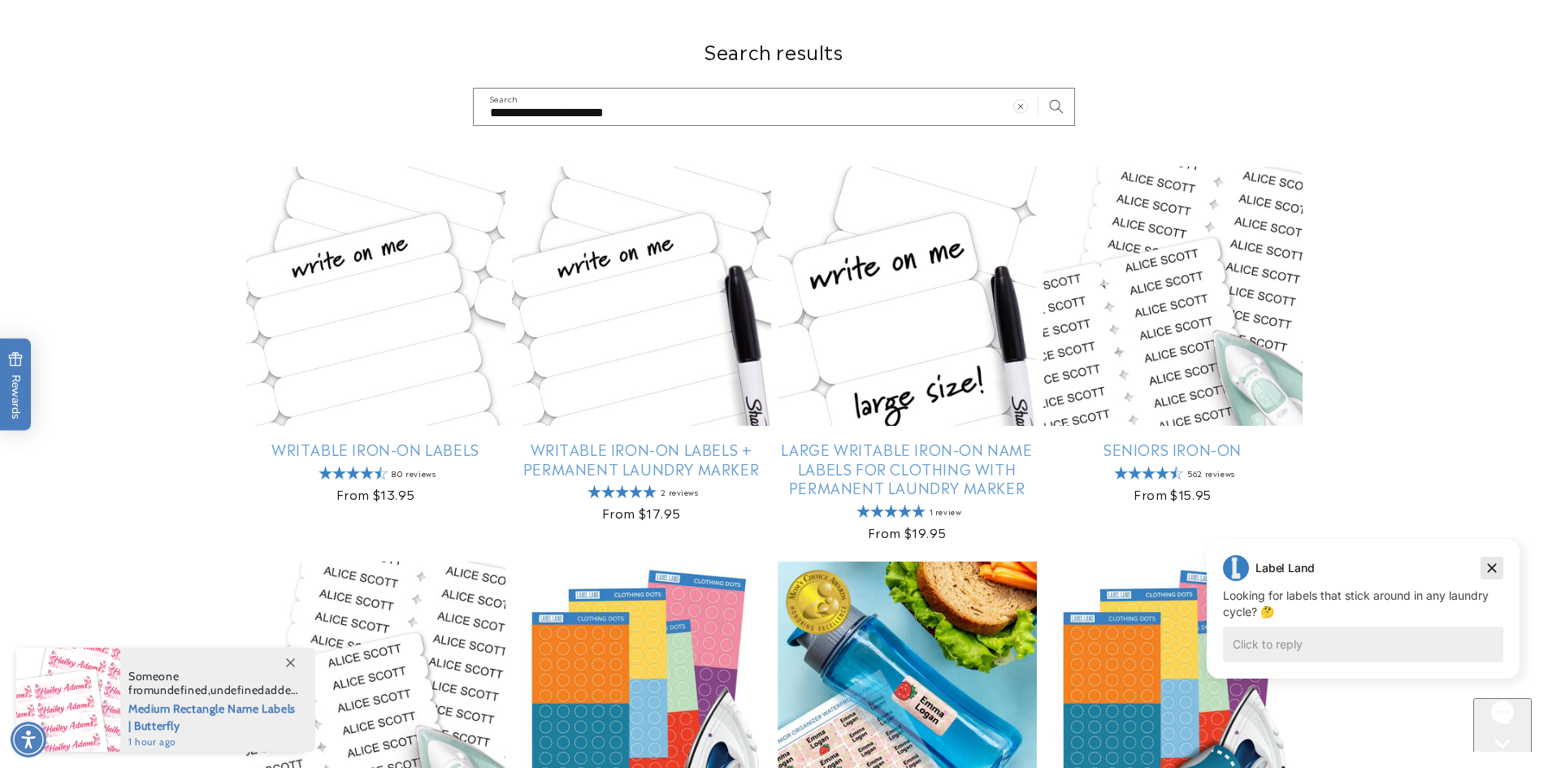
click at [1483, 573] on icon "Dismiss campaign" at bounding box center [1491, 567] width 16 height 19
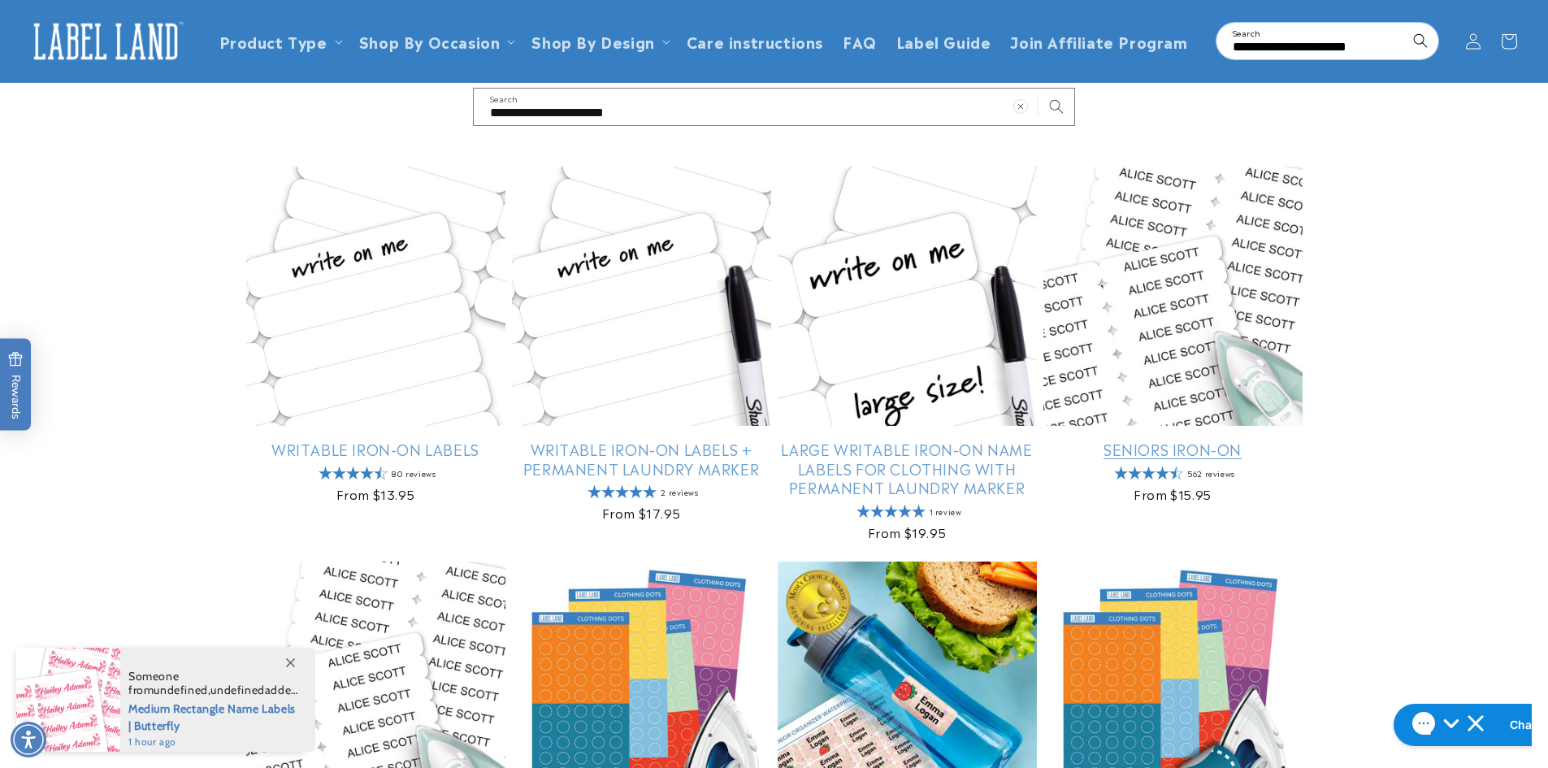
scroll to position [0, 0]
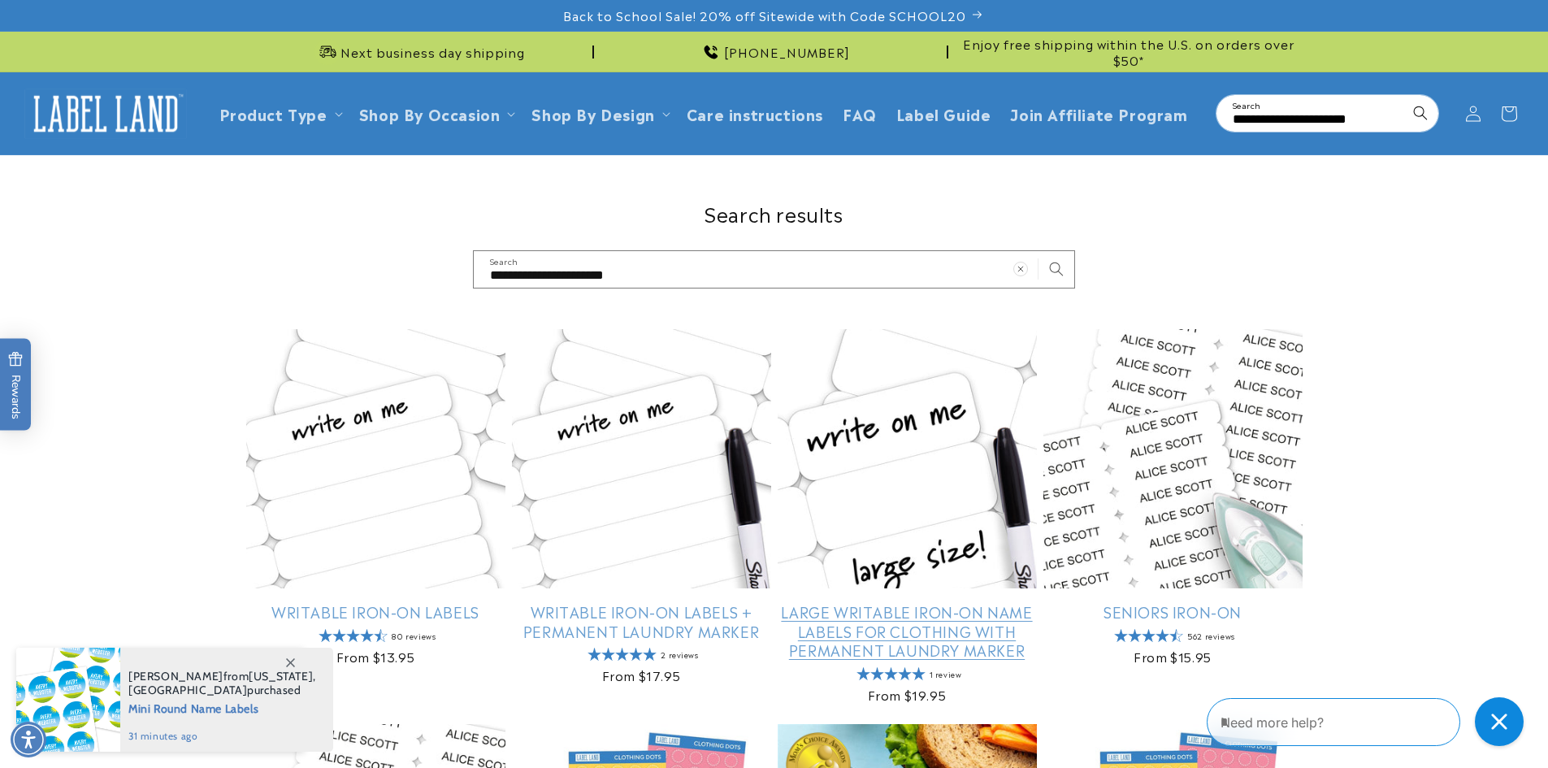
click at [868, 617] on link "Large Writable Iron-On Name Labels for Clothing with Permanent Laundry Marker" at bounding box center [906, 630] width 259 height 57
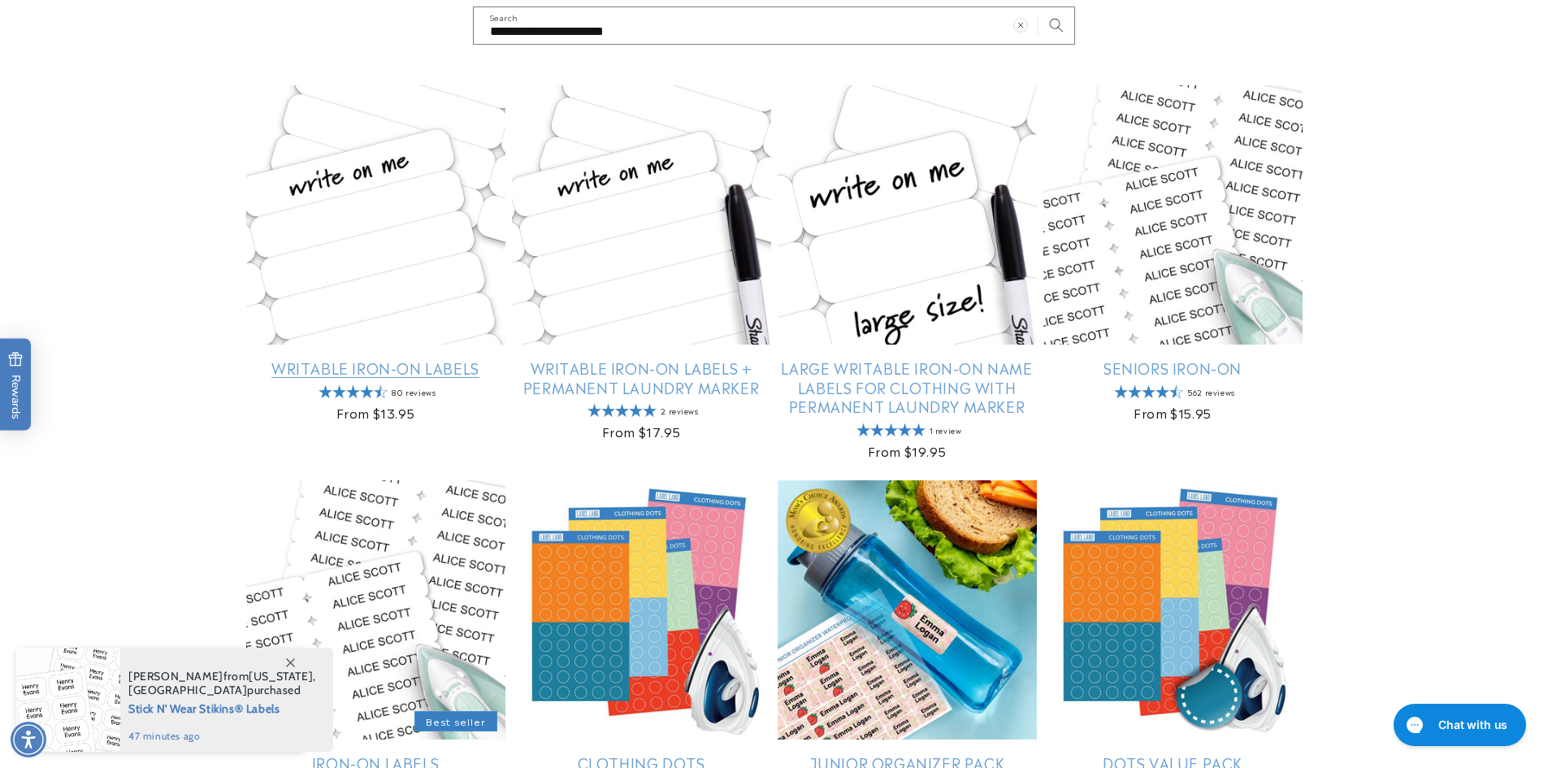
click at [416, 372] on link "Writable Iron-On Labels" at bounding box center [375, 367] width 259 height 19
